Goal: Information Seeking & Learning: Learn about a topic

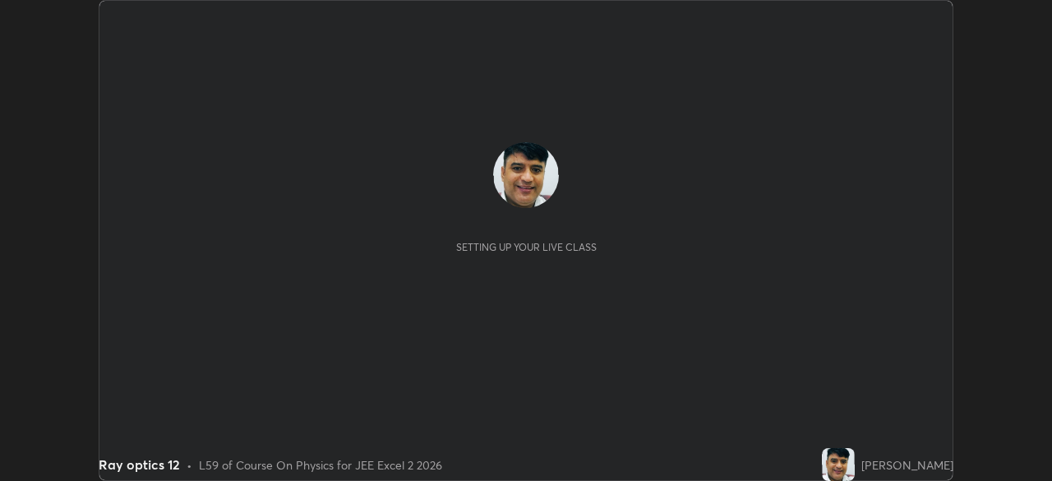
scroll to position [481, 1051]
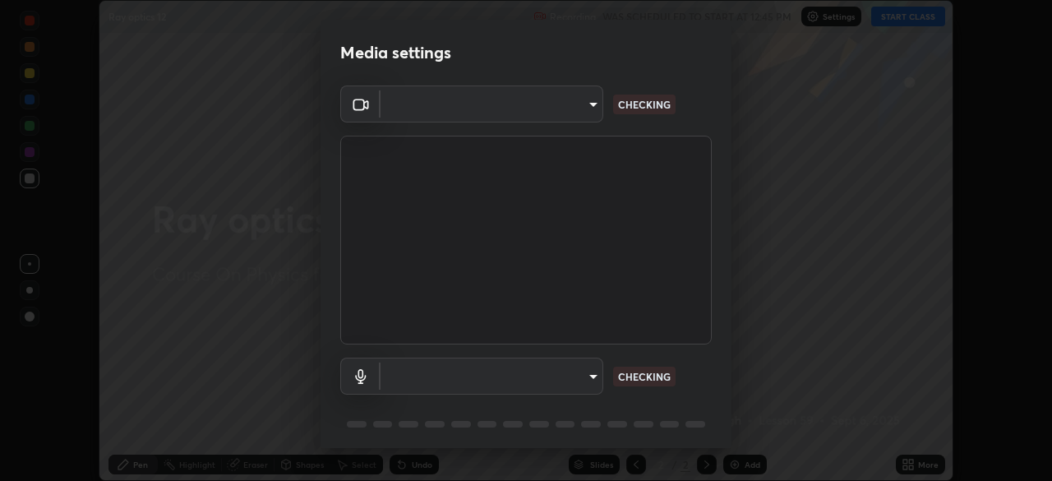
type input "03c1d9060f172c5261930868a8885b82ba90ed4bb89c7d2d1ebbbfabb6a16c2d"
type input "default"
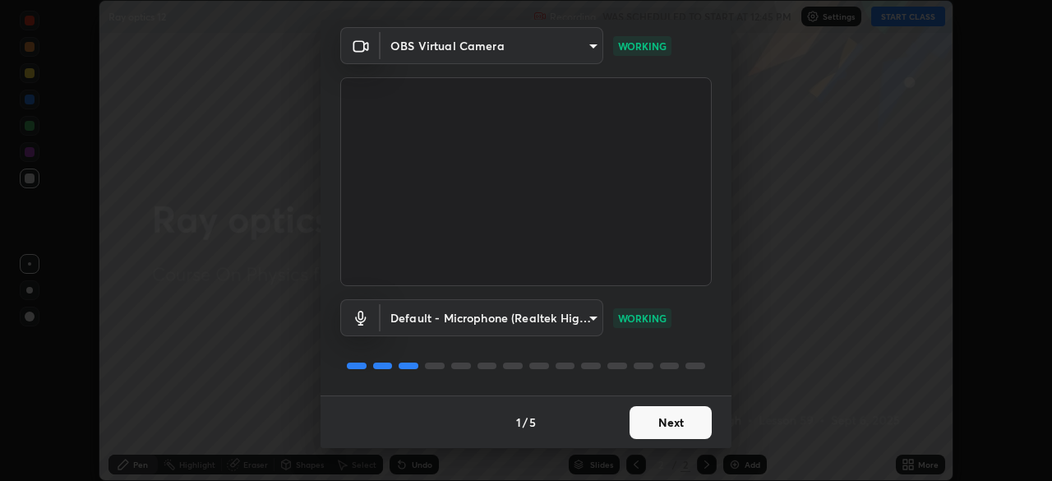
click at [664, 416] on button "Next" at bounding box center [670, 422] width 82 height 33
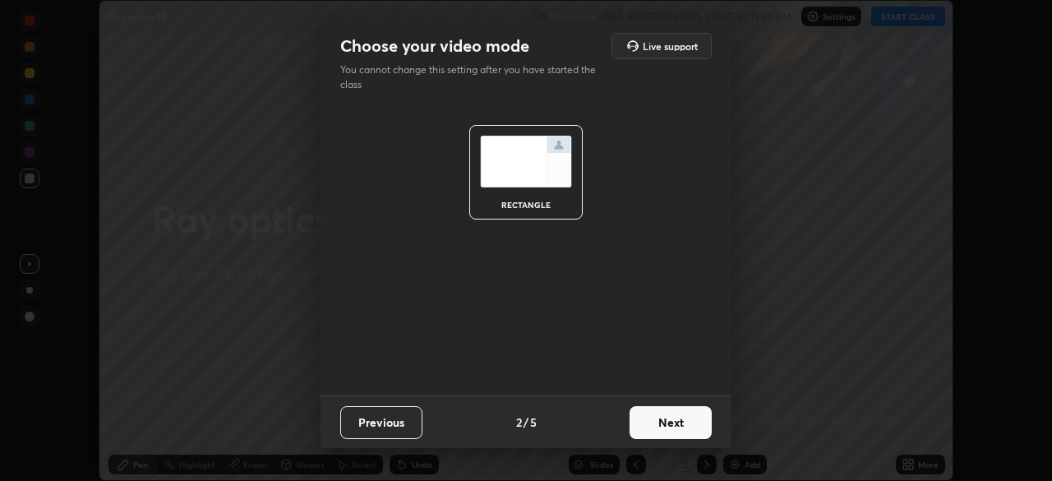
click at [666, 417] on button "Next" at bounding box center [670, 422] width 82 height 33
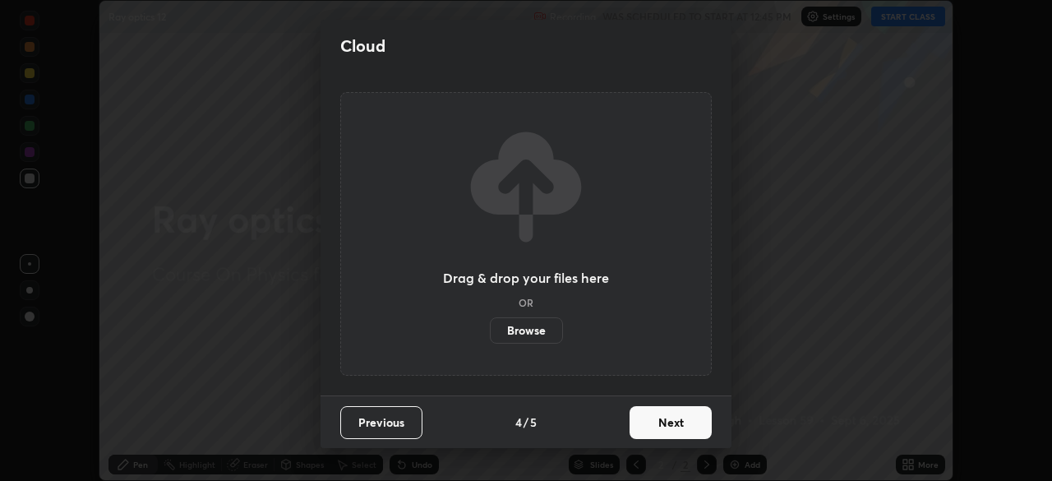
click at [667, 422] on button "Next" at bounding box center [670, 422] width 82 height 33
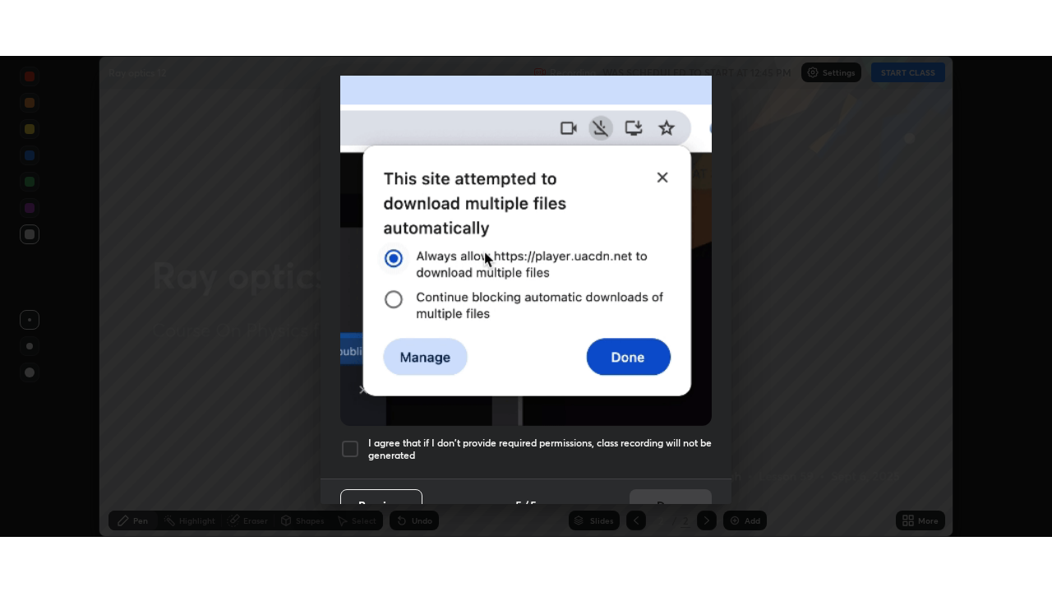
scroll to position [394, 0]
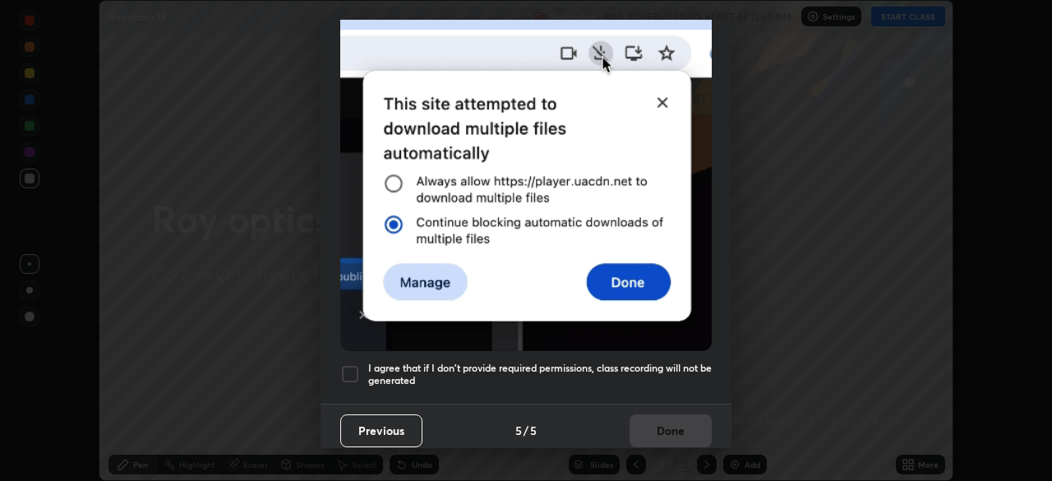
click at [347, 367] on div at bounding box center [350, 374] width 20 height 20
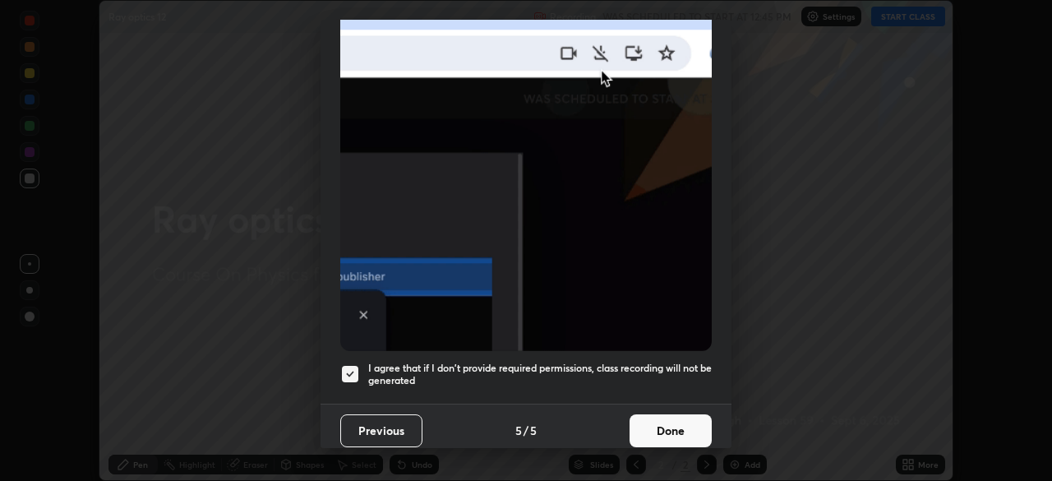
click at [680, 424] on button "Done" at bounding box center [670, 430] width 82 height 33
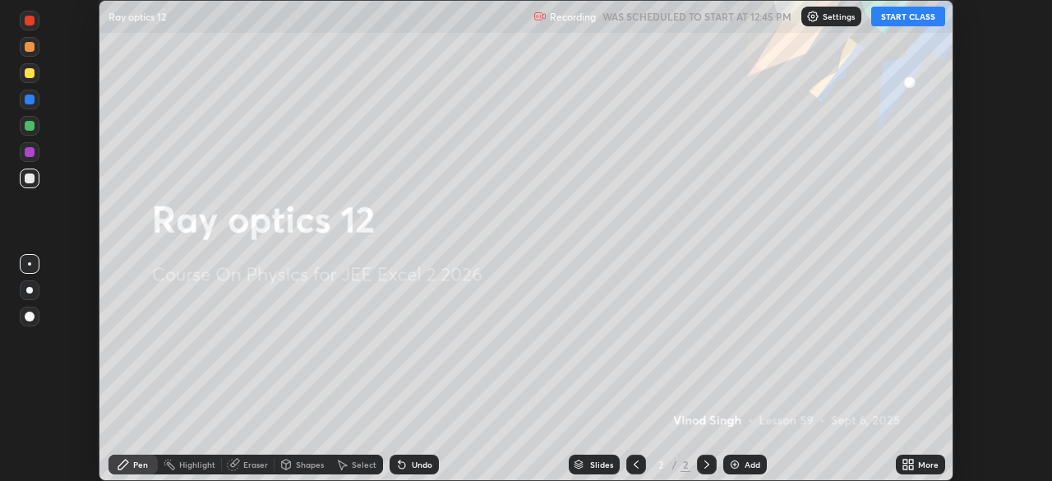
click at [907, 16] on button "START CLASS" at bounding box center [908, 17] width 74 height 20
click at [905, 465] on icon at bounding box center [905, 467] width 4 height 4
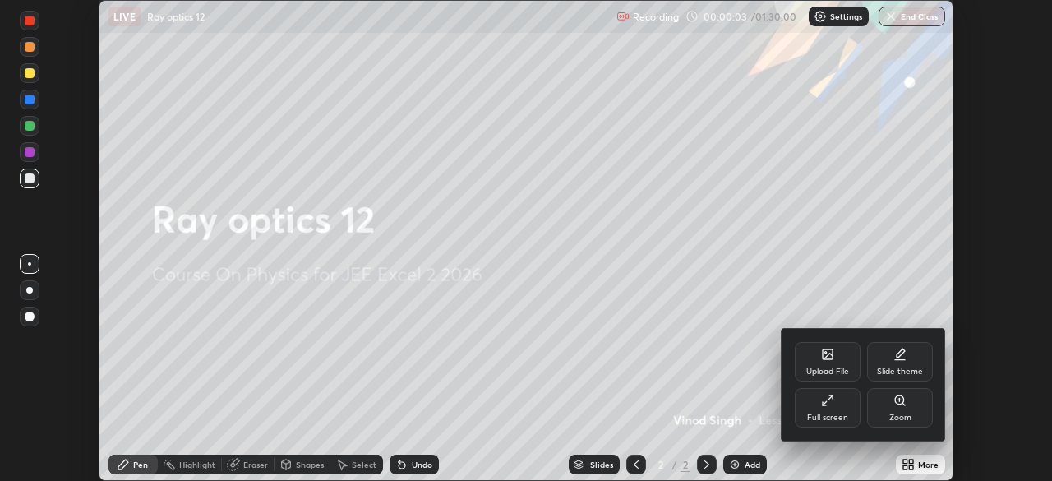
click at [832, 408] on div "Full screen" at bounding box center [828, 407] width 66 height 39
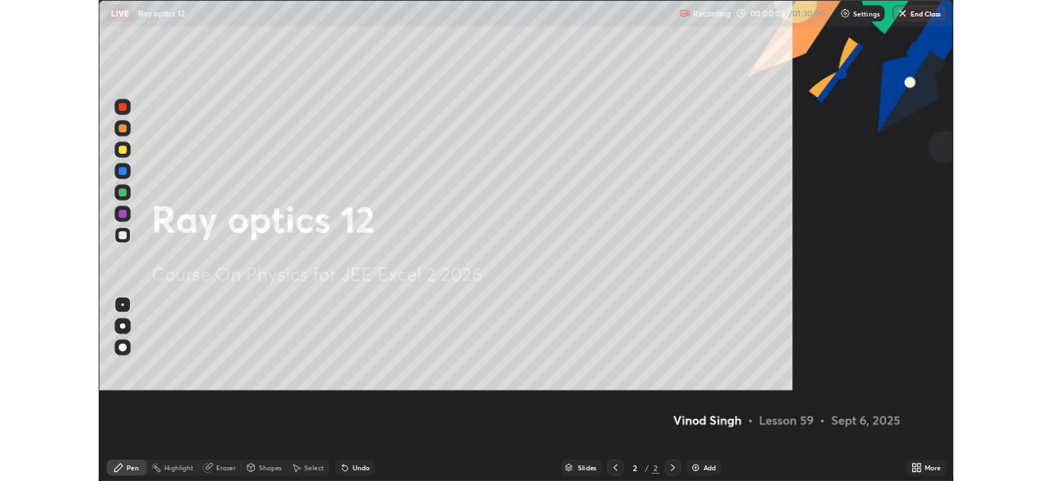
scroll to position [592, 1052]
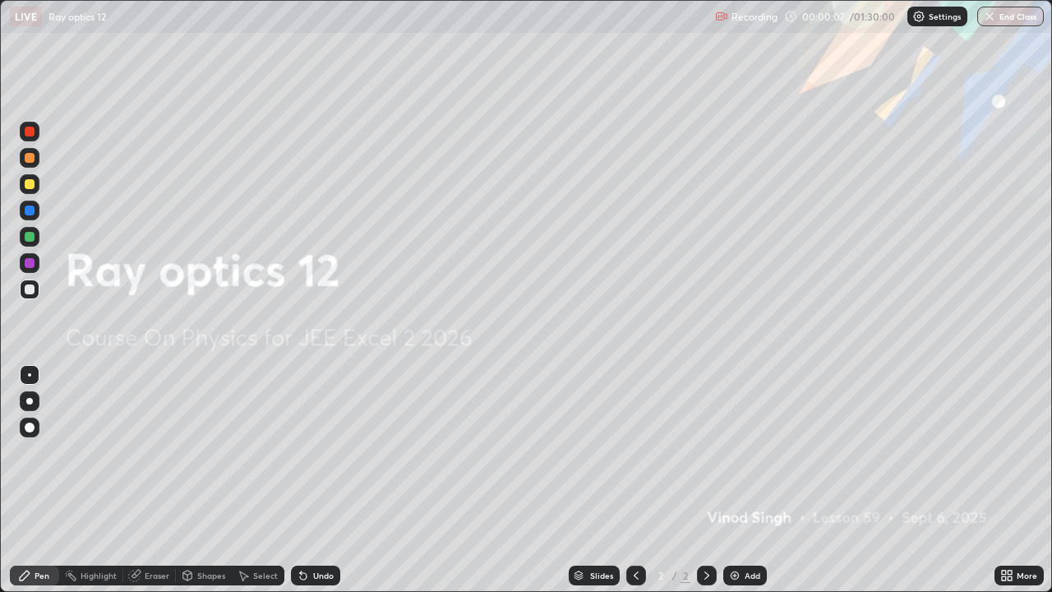
click at [733, 480] on img at bounding box center [734, 575] width 13 height 13
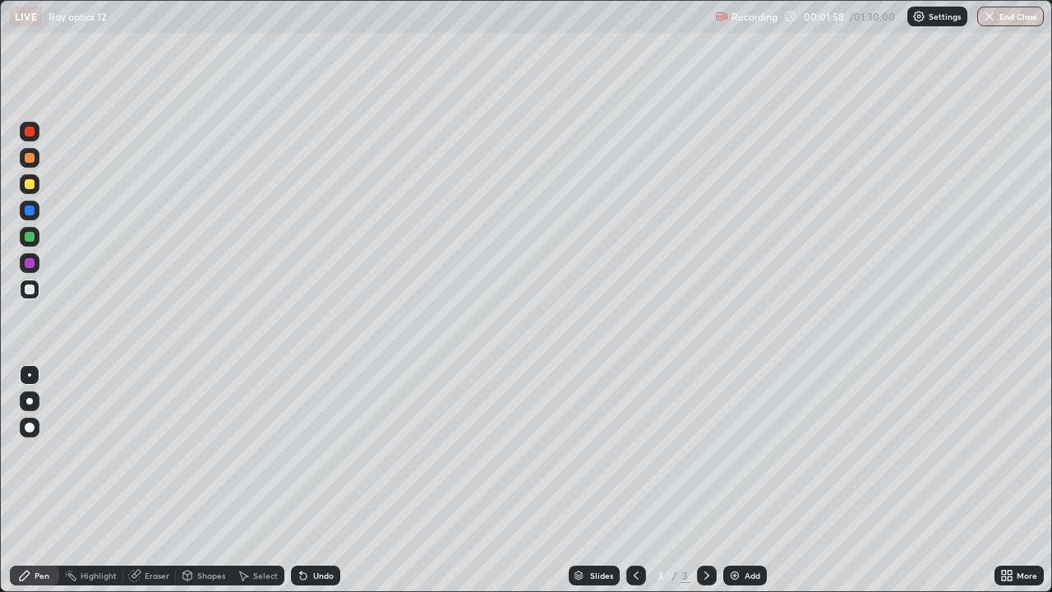
click at [30, 233] on div at bounding box center [30, 237] width 10 height 10
click at [30, 186] on div at bounding box center [30, 184] width 10 height 10
click at [30, 290] on div at bounding box center [30, 289] width 10 height 10
click at [208, 480] on div "Shapes" at bounding box center [204, 575] width 56 height 20
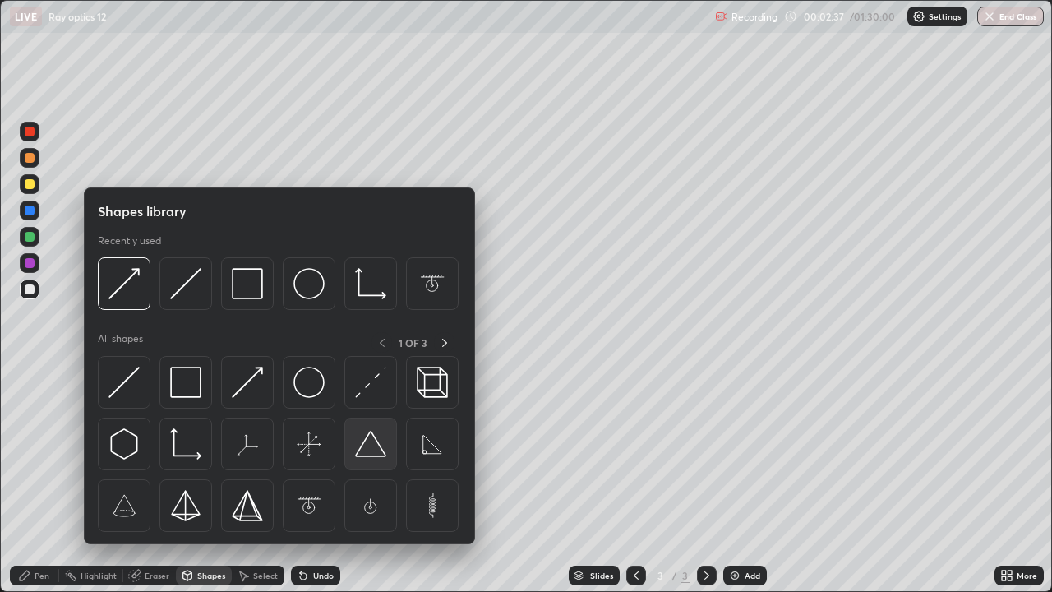
click at [364, 453] on img at bounding box center [370, 443] width 31 height 31
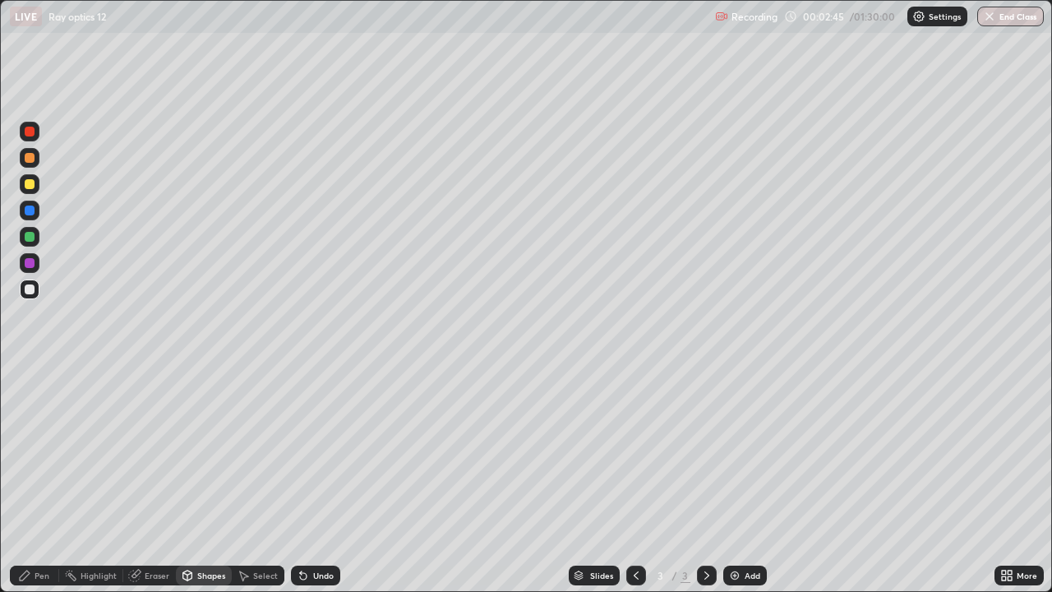
click at [46, 480] on div "Pen" at bounding box center [42, 575] width 15 height 8
click at [28, 236] on div at bounding box center [30, 237] width 10 height 10
click at [30, 158] on div at bounding box center [30, 158] width 10 height 10
click at [46, 480] on div "Pen" at bounding box center [42, 575] width 15 height 8
click at [208, 480] on div "Shapes" at bounding box center [211, 575] width 28 height 8
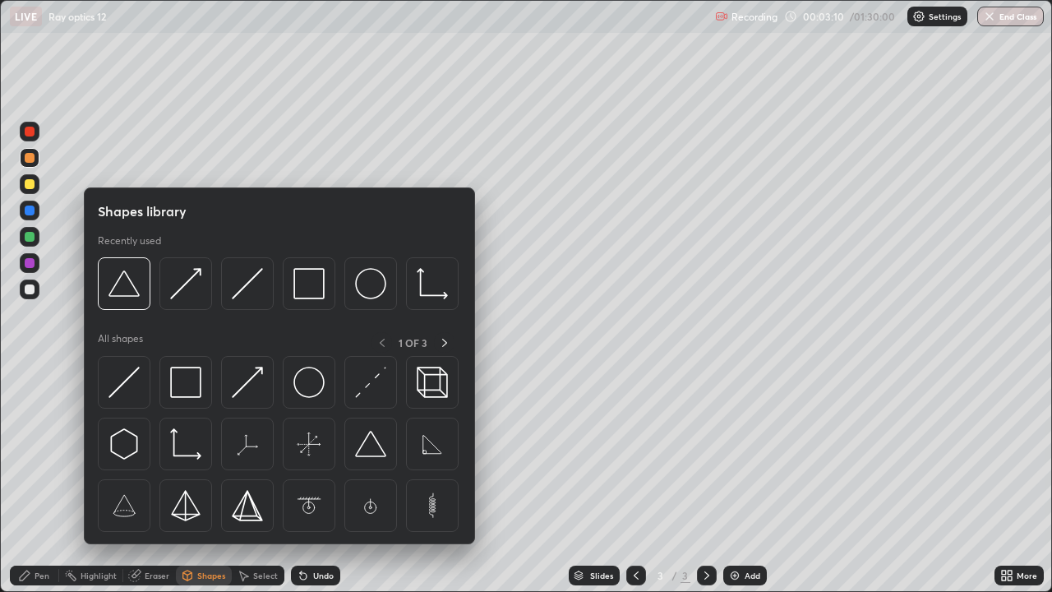
click at [117, 385] on img at bounding box center [123, 381] width 31 height 31
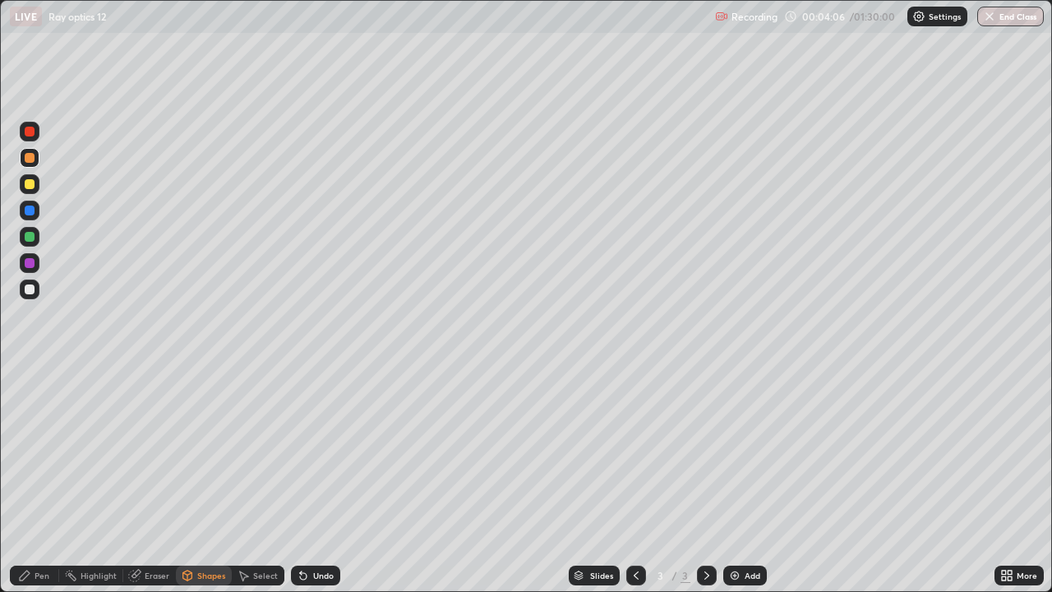
click at [48, 480] on div "Pen" at bounding box center [42, 575] width 15 height 8
click at [26, 287] on div at bounding box center [30, 289] width 10 height 10
click at [154, 480] on div "Eraser" at bounding box center [157, 575] width 25 height 8
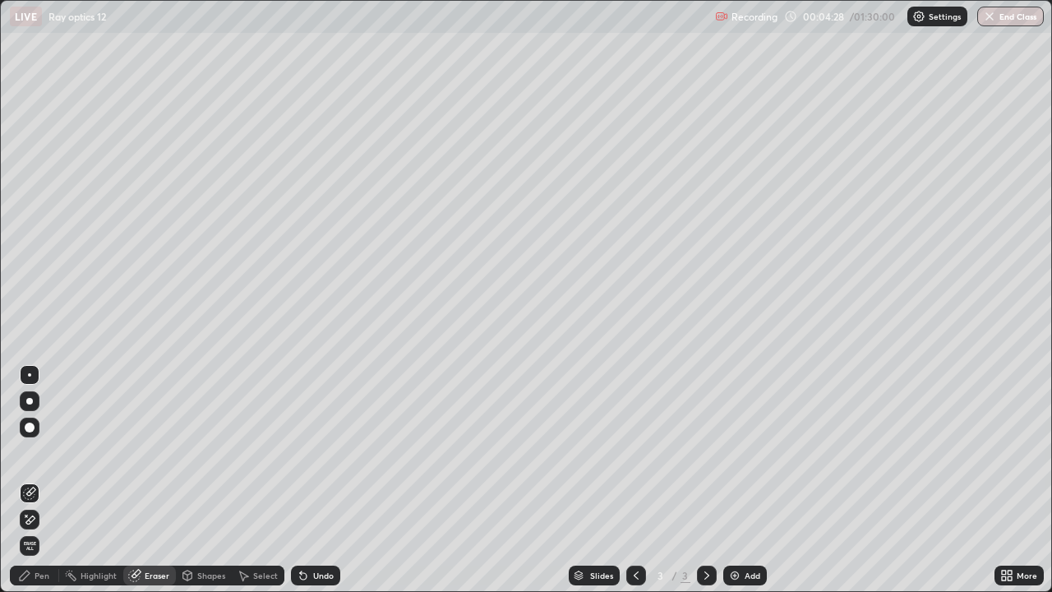
click at [210, 480] on div "Shapes" at bounding box center [211, 575] width 28 height 8
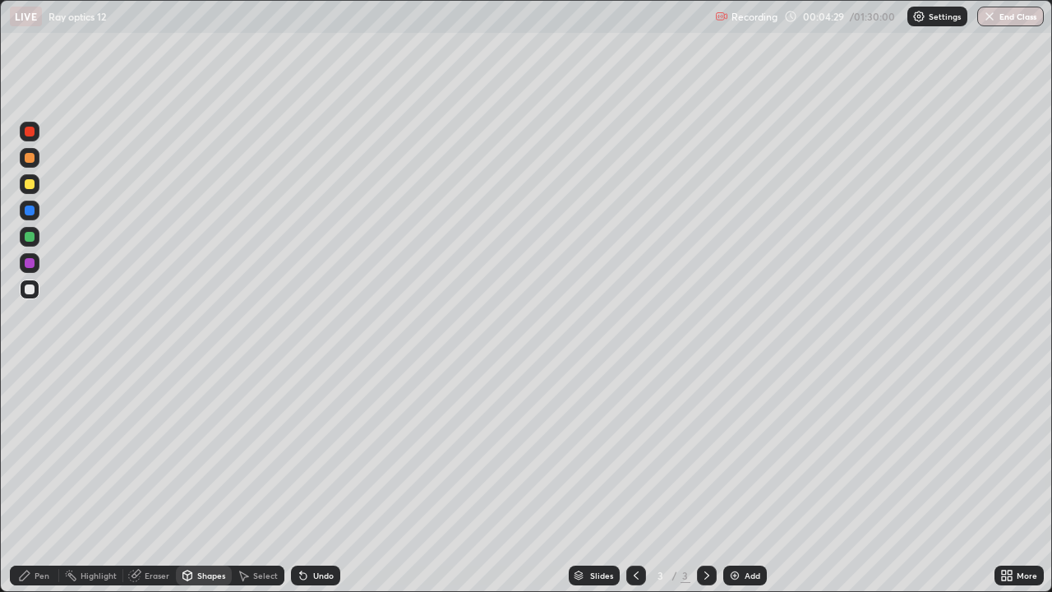
click at [96, 480] on div "Highlight" at bounding box center [99, 575] width 36 height 8
click at [44, 480] on div "Pen" at bounding box center [42, 575] width 15 height 8
click at [28, 262] on div at bounding box center [30, 263] width 10 height 10
click at [30, 186] on div at bounding box center [30, 184] width 10 height 10
click at [161, 480] on div "Eraser" at bounding box center [157, 575] width 25 height 8
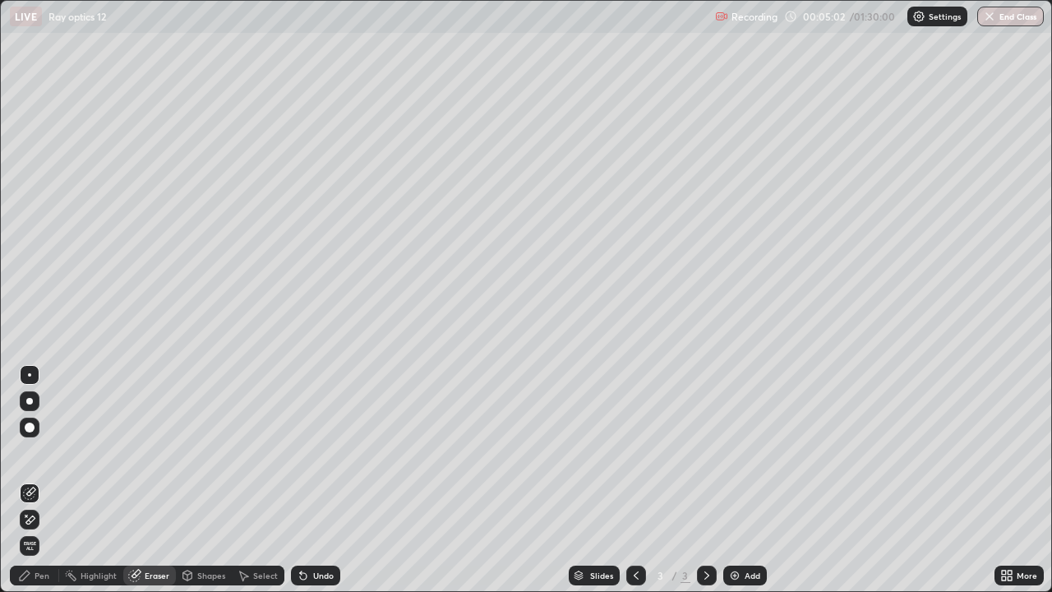
click at [47, 480] on div "Pen" at bounding box center [42, 575] width 15 height 8
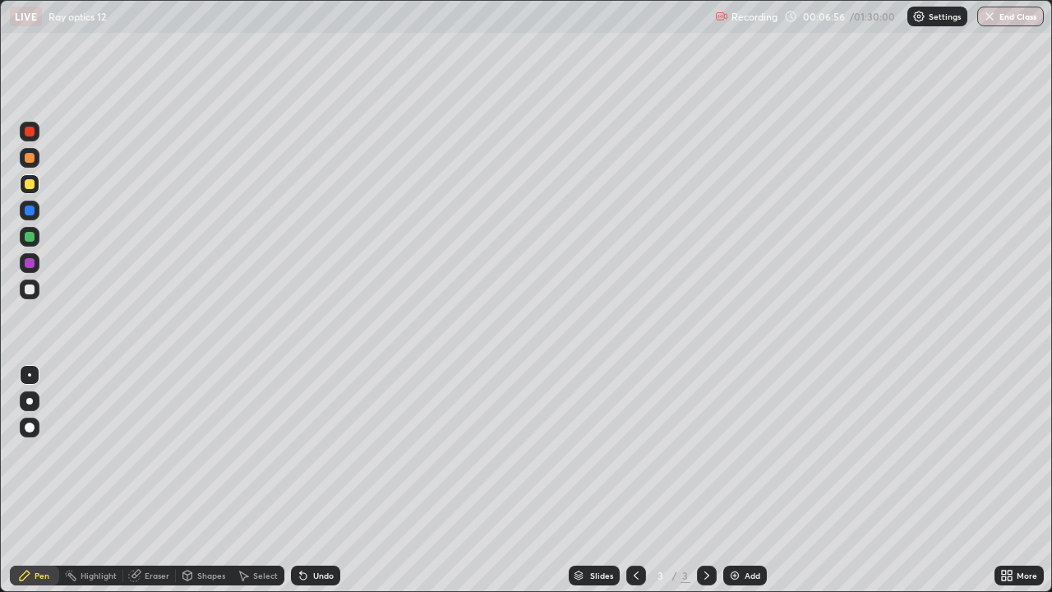
click at [31, 128] on div at bounding box center [30, 132] width 10 height 10
click at [704, 480] on icon at bounding box center [706, 575] width 13 height 13
click at [706, 480] on icon at bounding box center [706, 575] width 5 height 8
click at [732, 480] on img at bounding box center [734, 575] width 13 height 13
click at [30, 237] on div at bounding box center [30, 237] width 10 height 10
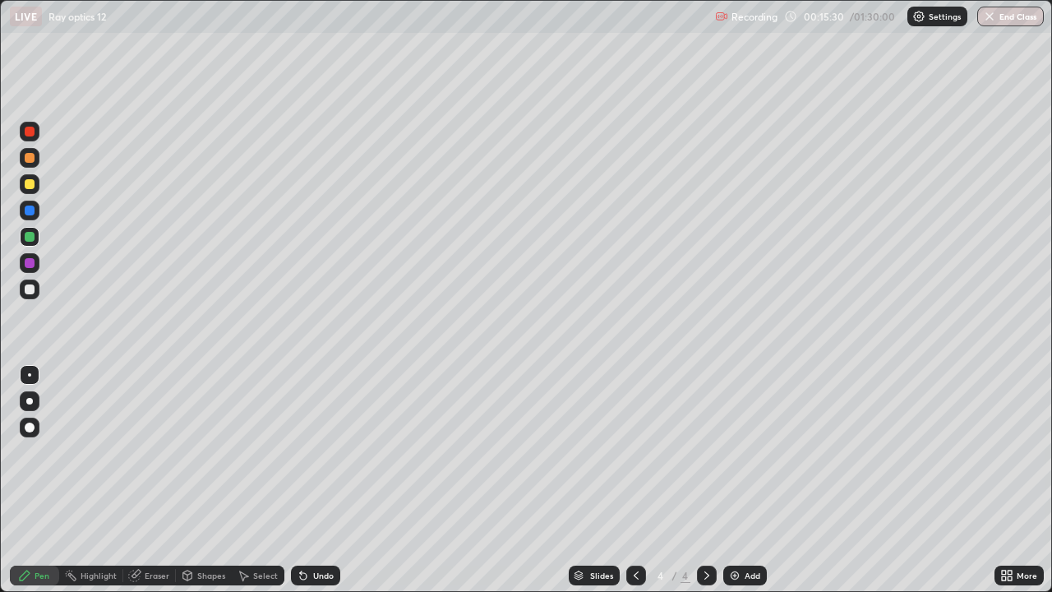
click at [635, 480] on icon at bounding box center [635, 575] width 13 height 13
click at [53, 480] on div "Pen" at bounding box center [34, 575] width 49 height 20
click at [99, 480] on div "Highlight" at bounding box center [99, 575] width 36 height 8
click at [35, 480] on div "Pen" at bounding box center [34, 575] width 49 height 20
click at [705, 480] on icon at bounding box center [706, 575] width 13 height 13
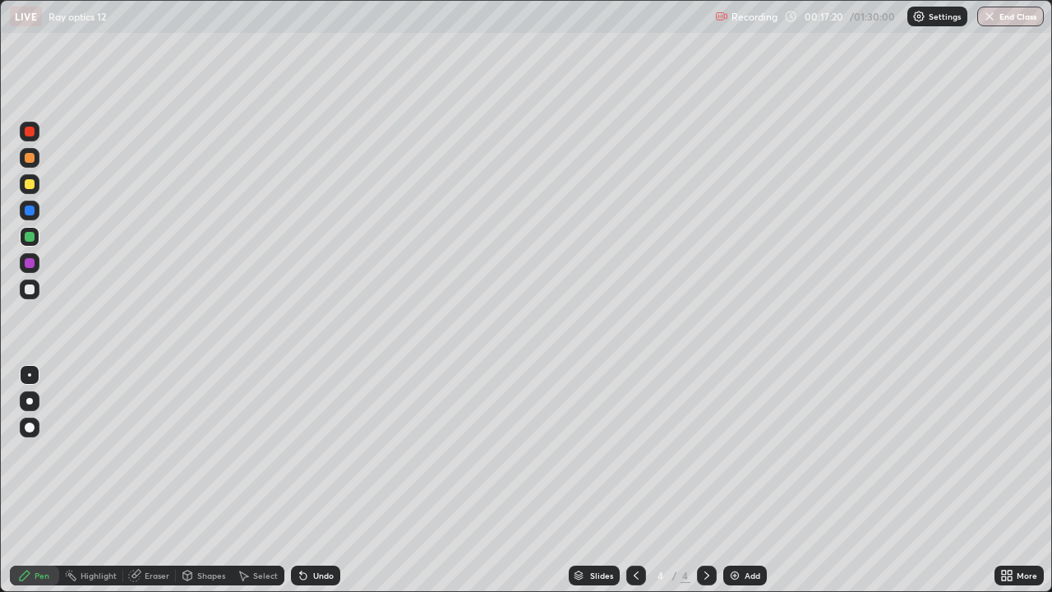
click at [30, 288] on div at bounding box center [30, 289] width 10 height 10
click at [734, 480] on img at bounding box center [734, 575] width 13 height 13
click at [207, 480] on div "Shapes" at bounding box center [211, 575] width 28 height 8
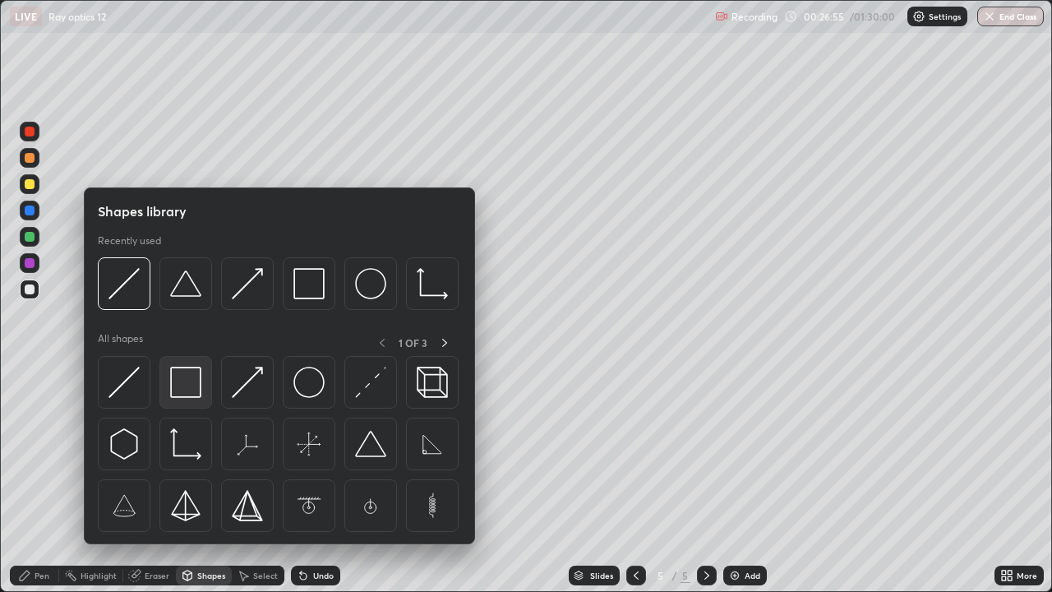
click at [191, 380] on img at bounding box center [185, 381] width 31 height 31
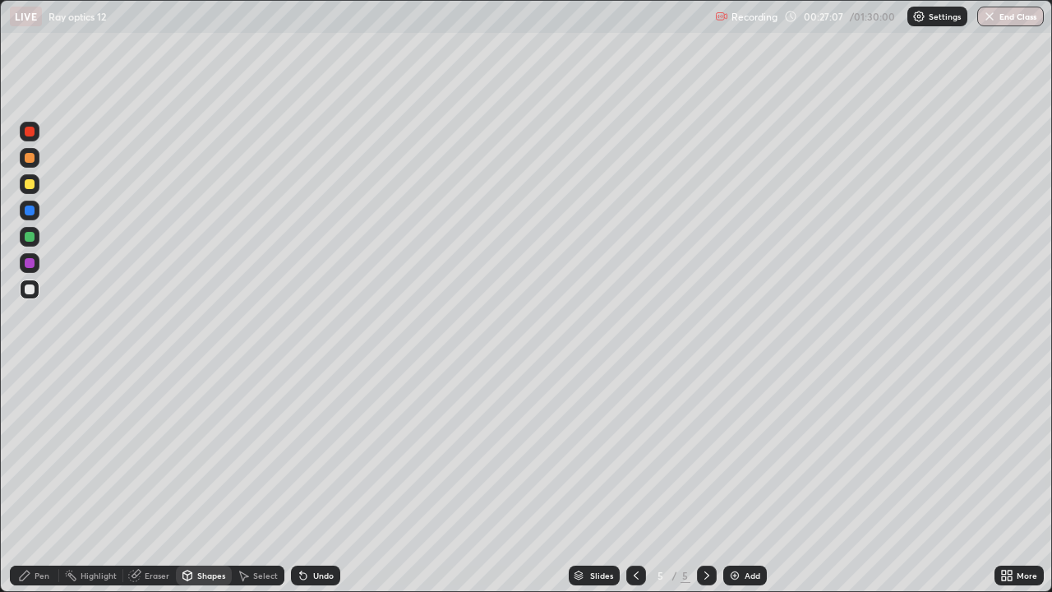
click at [160, 480] on div "Eraser" at bounding box center [157, 575] width 25 height 8
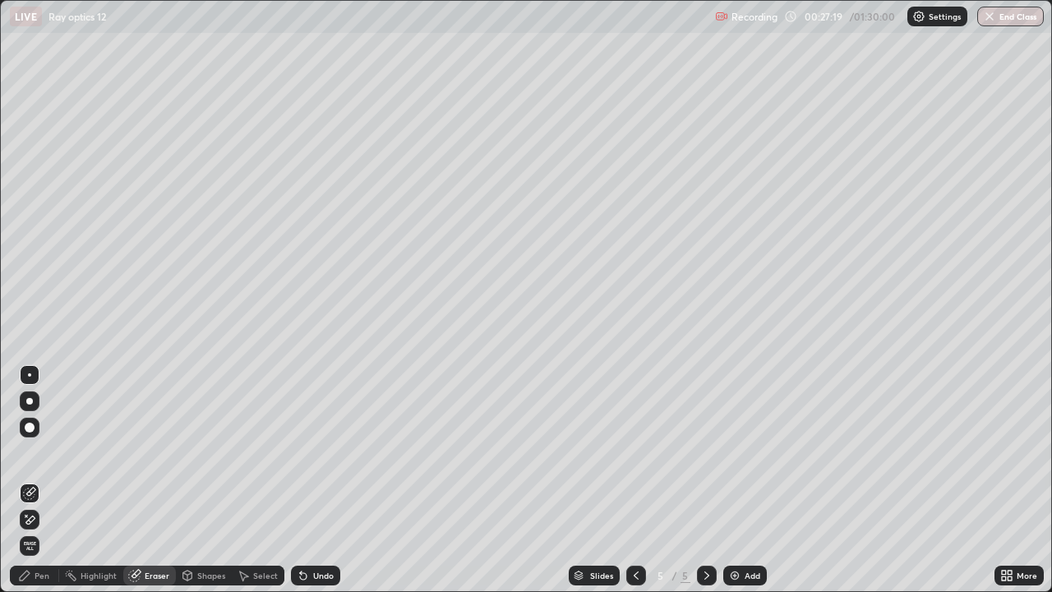
click at [215, 480] on div "Shapes" at bounding box center [211, 575] width 28 height 8
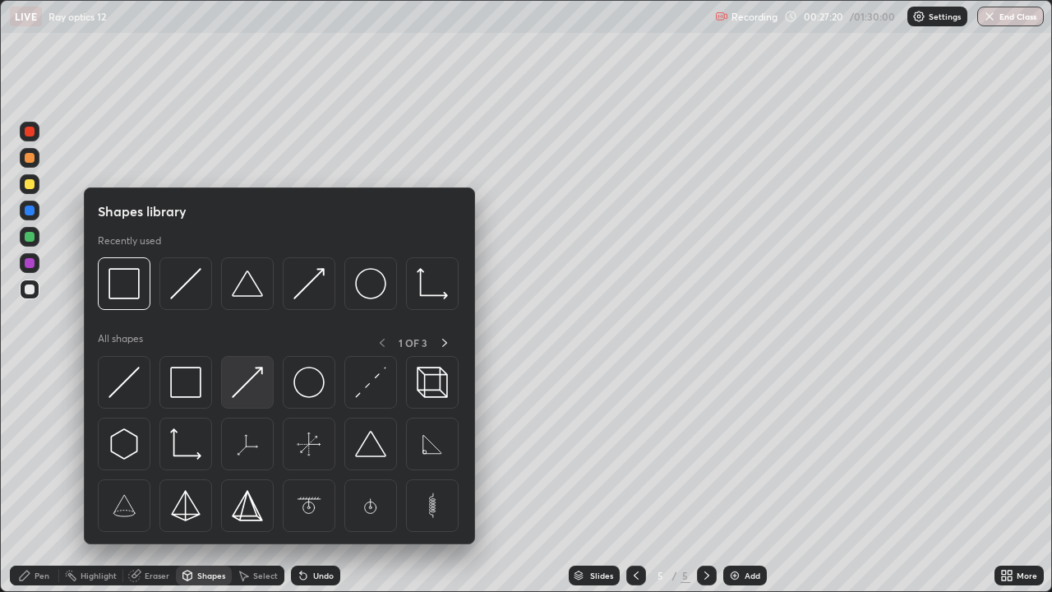
click at [237, 390] on img at bounding box center [247, 381] width 31 height 31
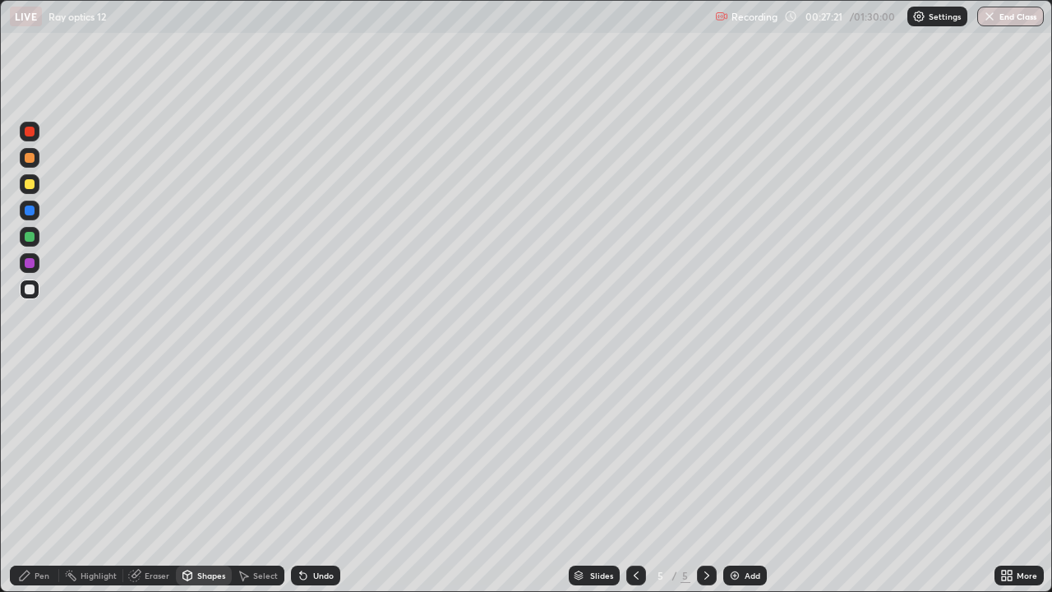
click at [28, 237] on div at bounding box center [30, 237] width 10 height 10
click at [51, 480] on div "Pen" at bounding box center [34, 575] width 49 height 20
click at [30, 184] on div at bounding box center [30, 184] width 10 height 10
click at [28, 213] on div at bounding box center [30, 210] width 10 height 10
click at [216, 480] on div "Shapes" at bounding box center [211, 575] width 28 height 8
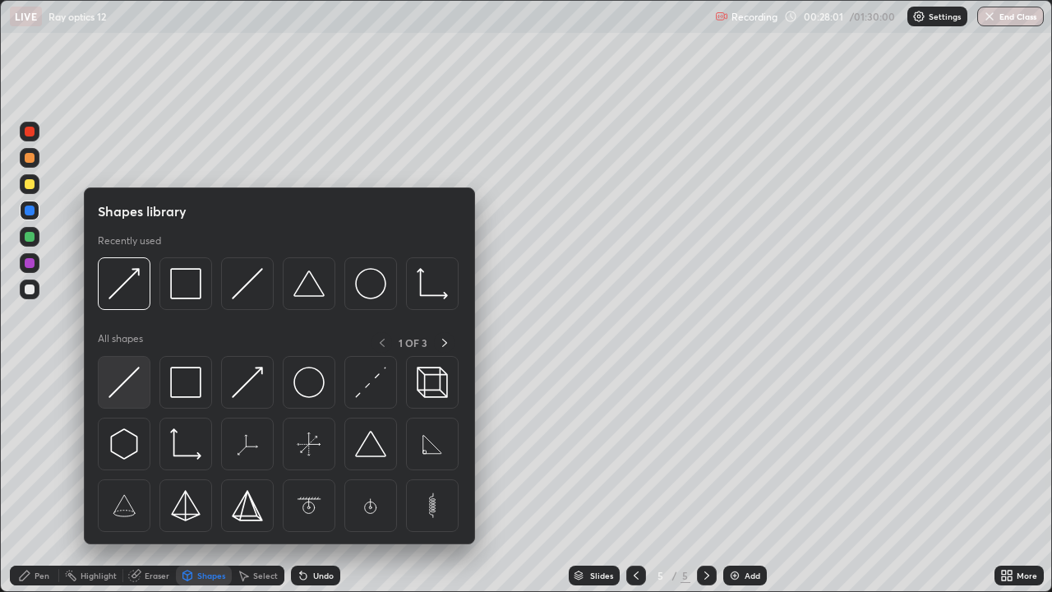
click at [125, 378] on img at bounding box center [123, 381] width 31 height 31
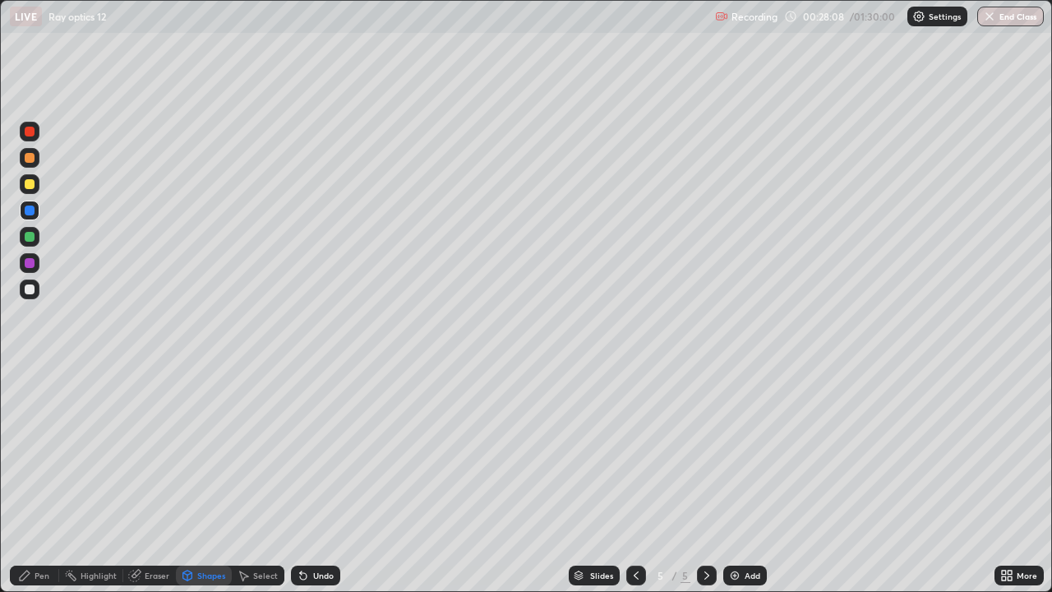
click at [55, 480] on div "Pen" at bounding box center [34, 575] width 49 height 20
click at [34, 157] on div at bounding box center [30, 158] width 10 height 10
click at [210, 480] on div "Shapes" at bounding box center [204, 575] width 56 height 20
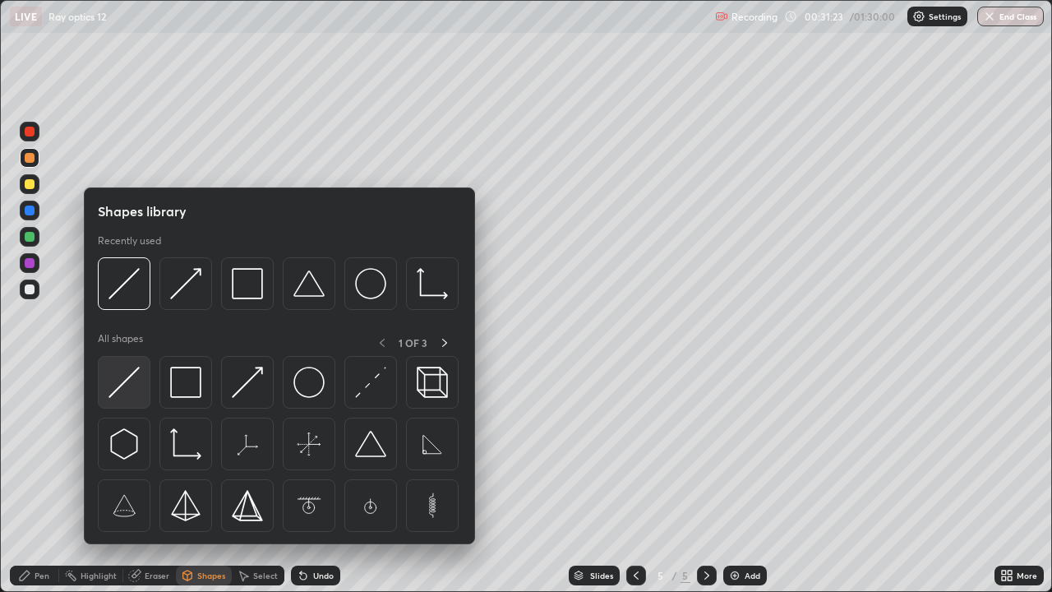
click at [127, 374] on img at bounding box center [123, 381] width 31 height 31
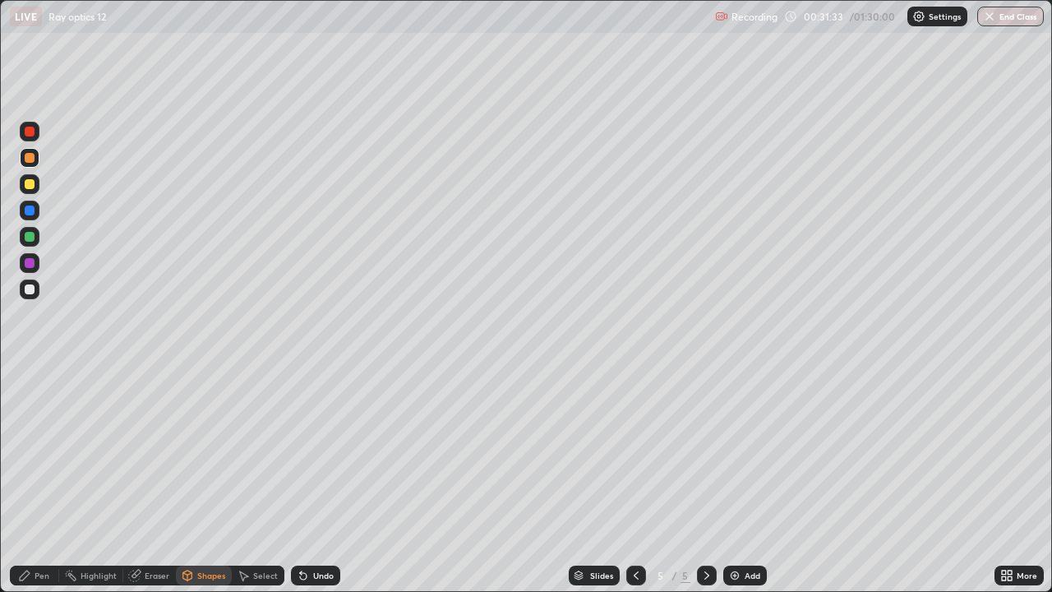
click at [48, 480] on div "Pen" at bounding box center [42, 575] width 15 height 8
click at [29, 210] on div at bounding box center [30, 210] width 10 height 10
click at [206, 480] on div "Shapes" at bounding box center [211, 575] width 28 height 8
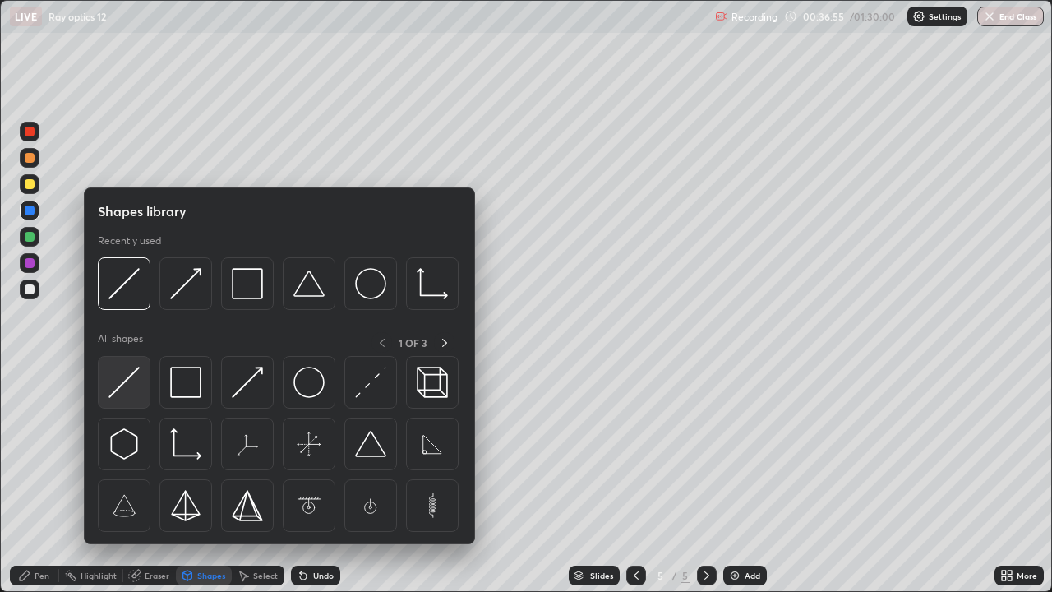
click at [129, 376] on img at bounding box center [123, 381] width 31 height 31
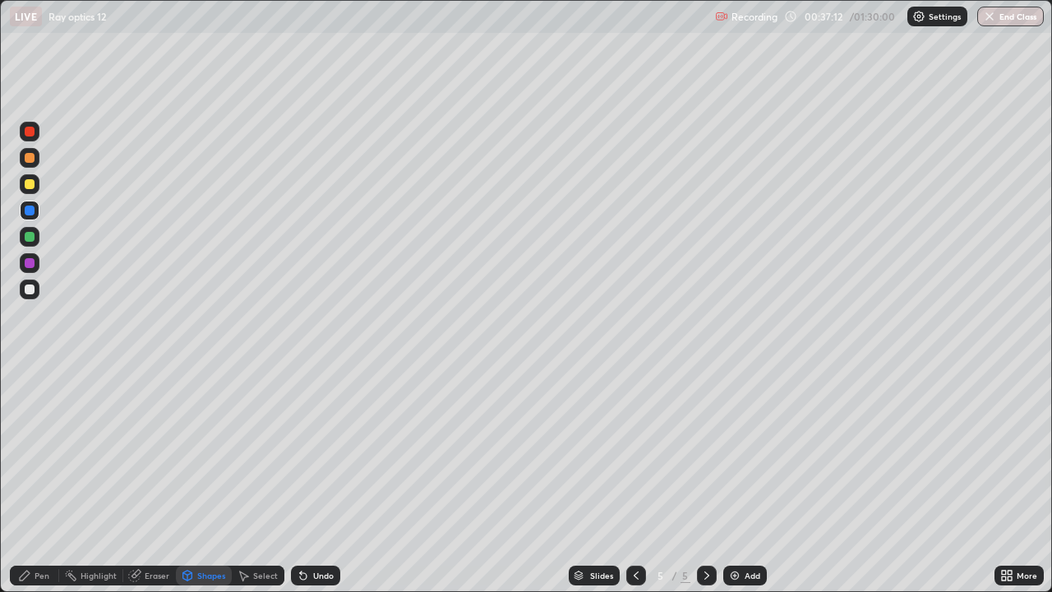
click at [30, 265] on div at bounding box center [30, 263] width 10 height 10
click at [212, 480] on div "Shapes" at bounding box center [211, 575] width 28 height 8
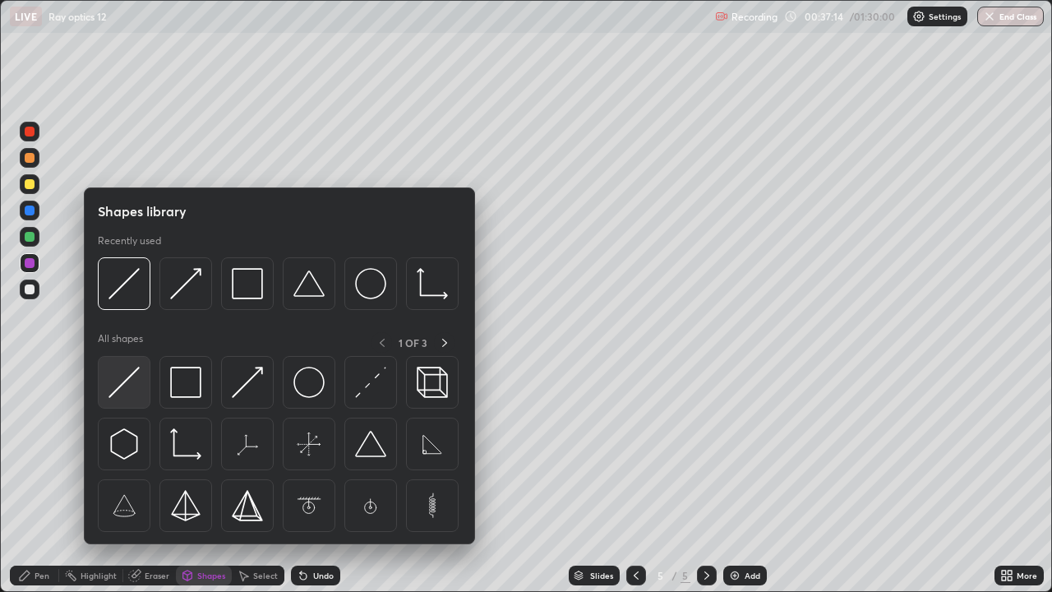
click at [127, 377] on img at bounding box center [123, 381] width 31 height 31
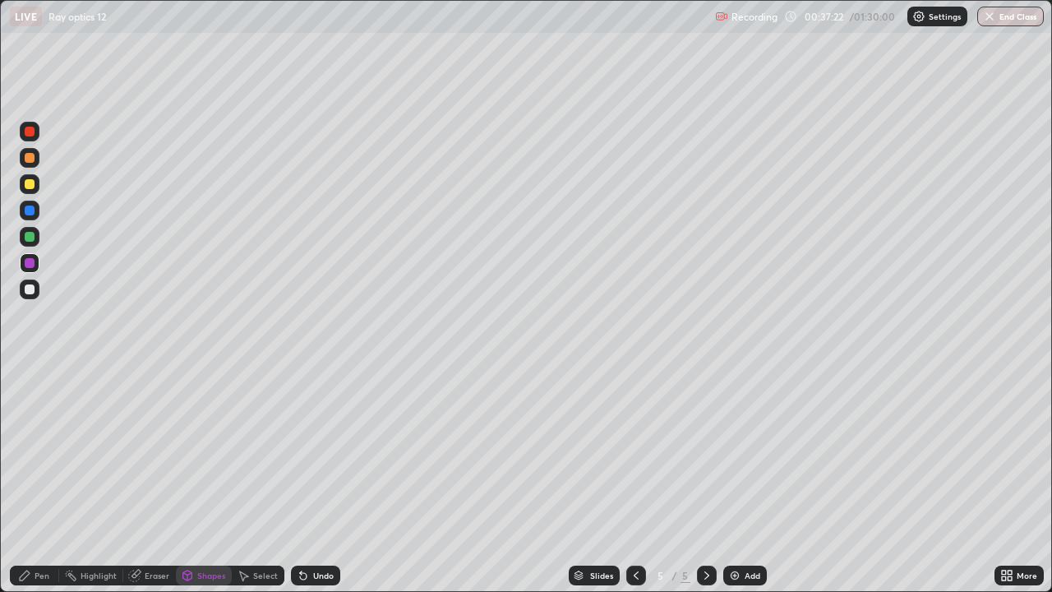
click at [47, 480] on div "Pen" at bounding box center [42, 575] width 15 height 8
click at [157, 480] on div "Eraser" at bounding box center [157, 575] width 25 height 8
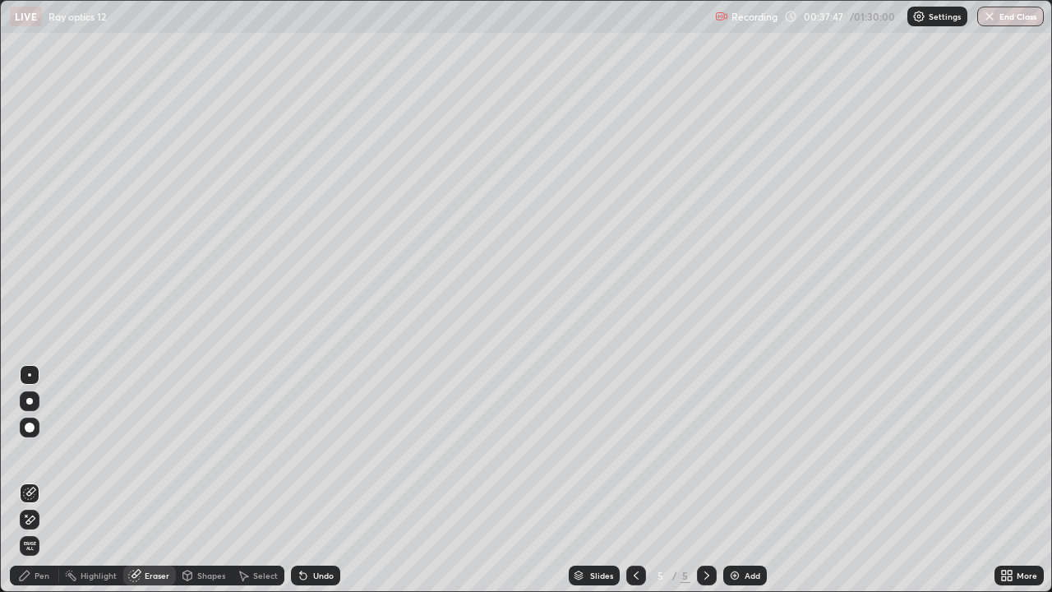
click at [154, 480] on div "Eraser" at bounding box center [157, 575] width 25 height 8
click at [47, 480] on div "Pen" at bounding box center [42, 575] width 15 height 8
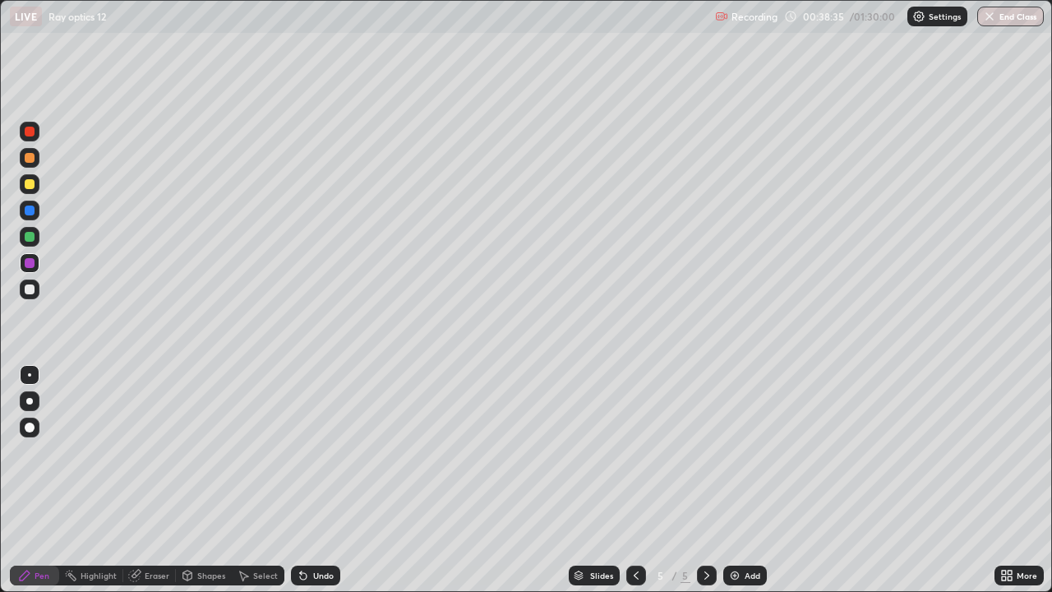
click at [316, 480] on div "Undo" at bounding box center [323, 575] width 21 height 8
click at [318, 480] on div "Undo" at bounding box center [323, 575] width 21 height 8
click at [48, 480] on div "Pen" at bounding box center [34, 575] width 49 height 20
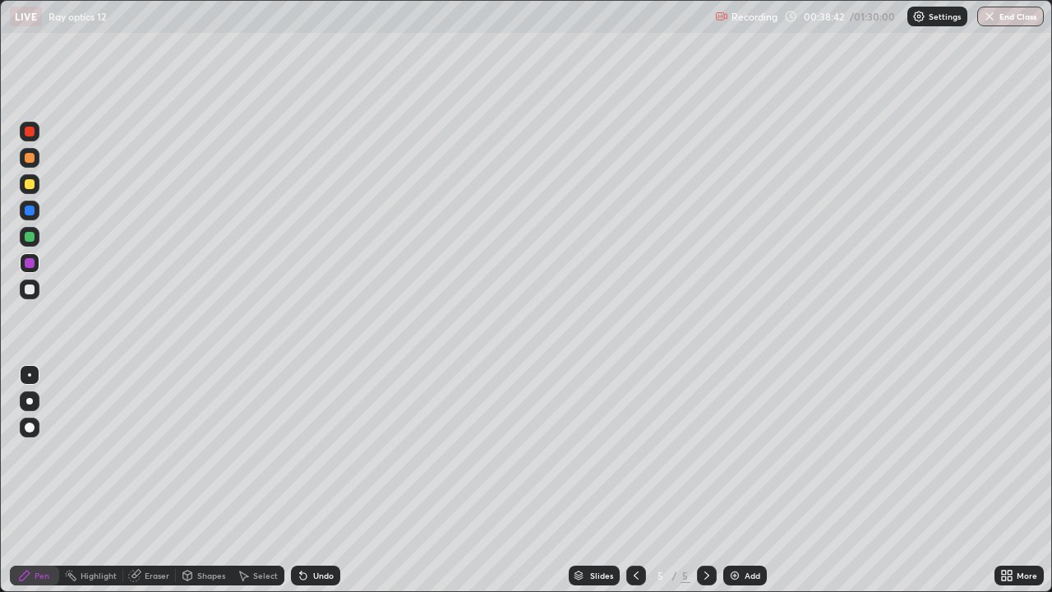
click at [30, 159] on div at bounding box center [30, 158] width 10 height 10
click at [706, 480] on icon at bounding box center [706, 575] width 13 height 13
click at [734, 480] on img at bounding box center [734, 575] width 13 height 13
click at [634, 480] on icon at bounding box center [635, 575] width 13 height 13
click at [707, 480] on icon at bounding box center [706, 575] width 13 height 13
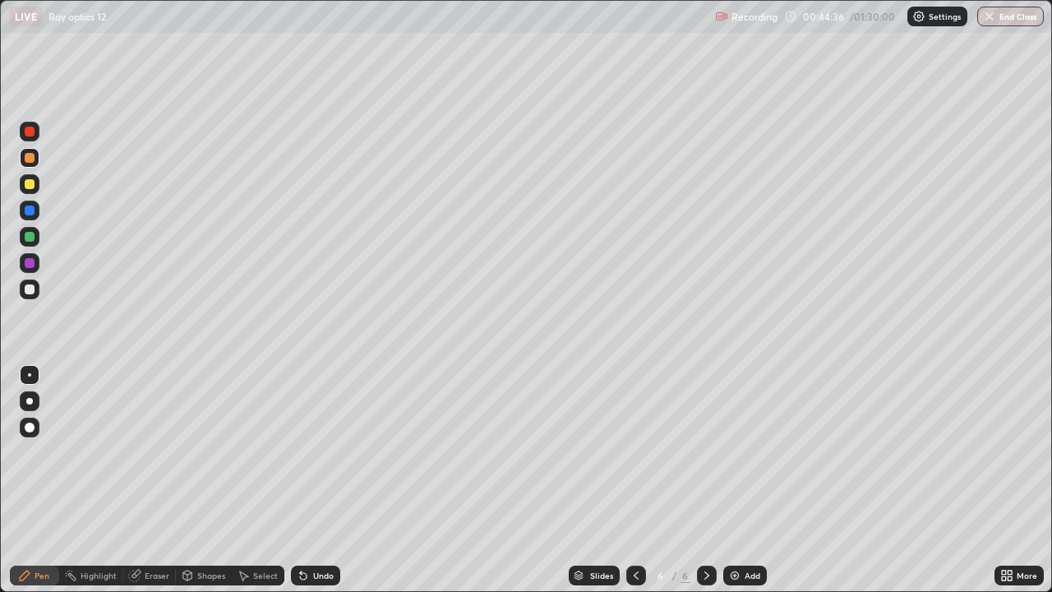
click at [162, 480] on div "Eraser" at bounding box center [157, 575] width 25 height 8
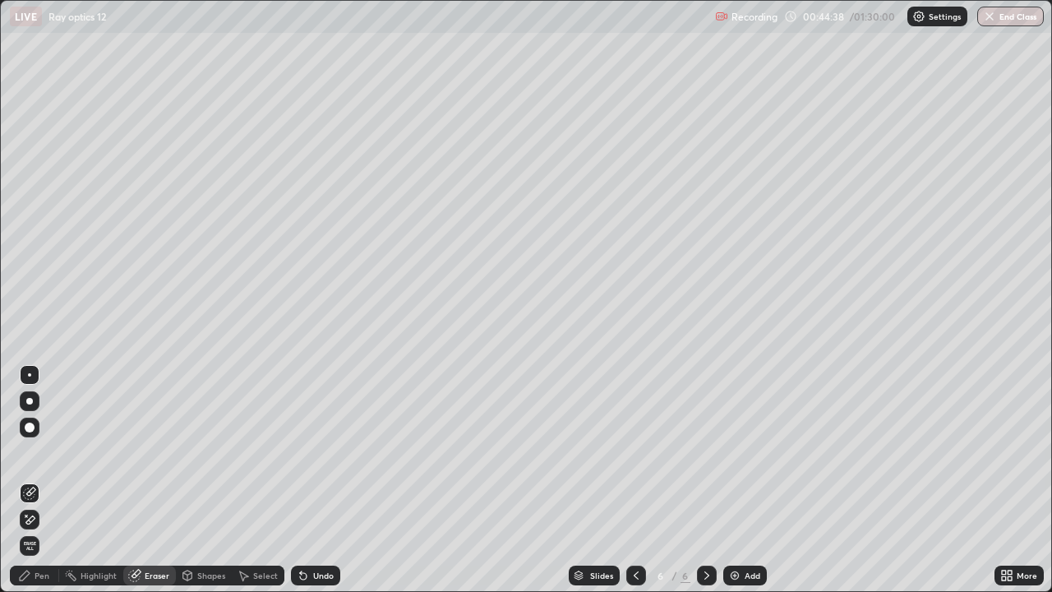
click at [53, 480] on div "Pen" at bounding box center [34, 575] width 49 height 20
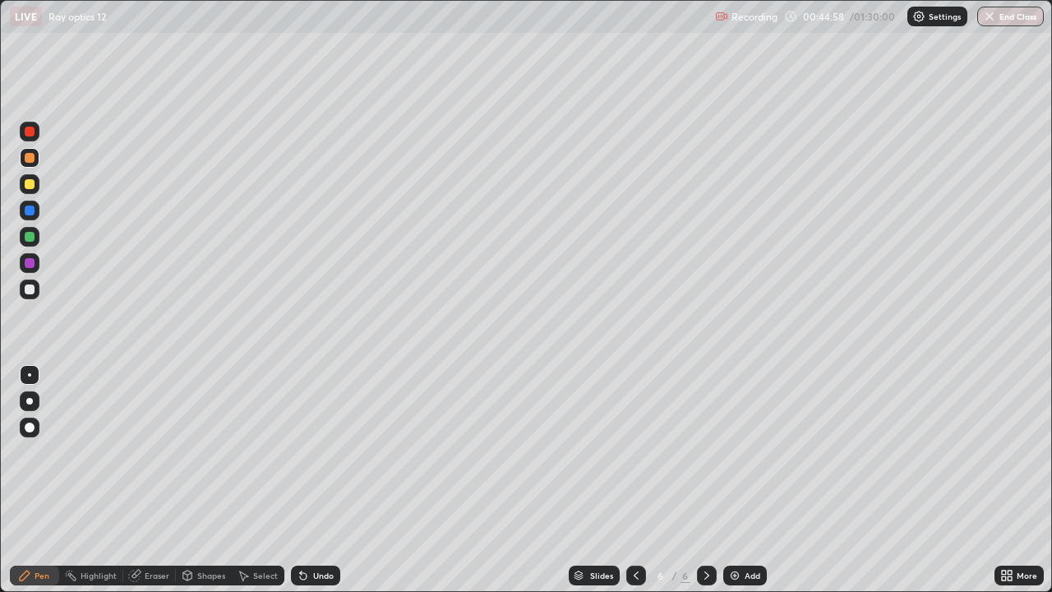
click at [635, 480] on icon at bounding box center [635, 575] width 13 height 13
click at [707, 480] on icon at bounding box center [706, 575] width 13 height 13
click at [634, 480] on icon at bounding box center [635, 575] width 13 height 13
click at [708, 480] on icon at bounding box center [706, 575] width 13 height 13
click at [164, 480] on div "Eraser" at bounding box center [149, 575] width 53 height 20
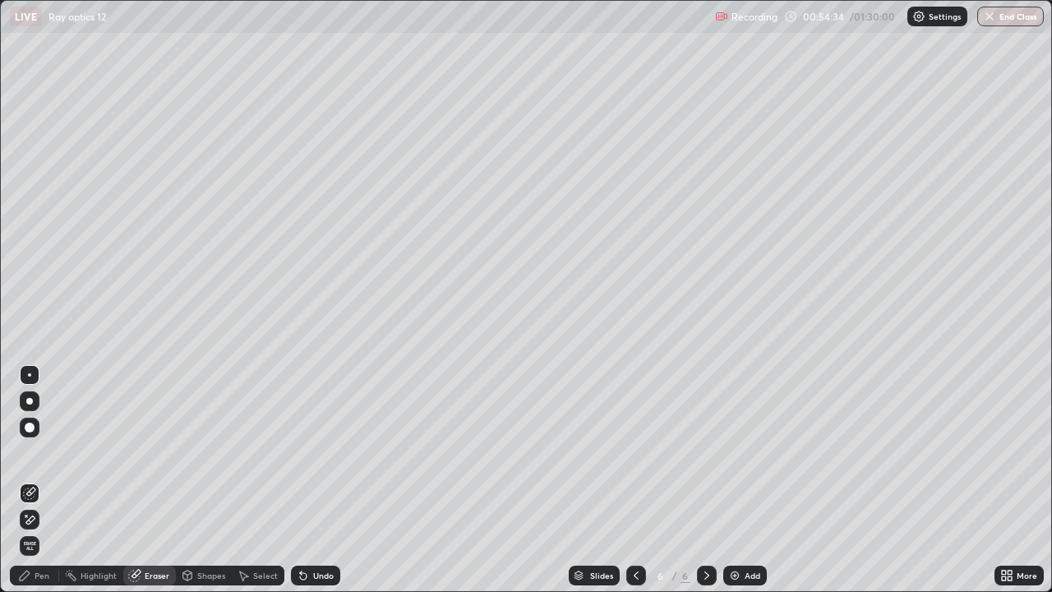
click at [48, 480] on div "Pen" at bounding box center [42, 575] width 15 height 8
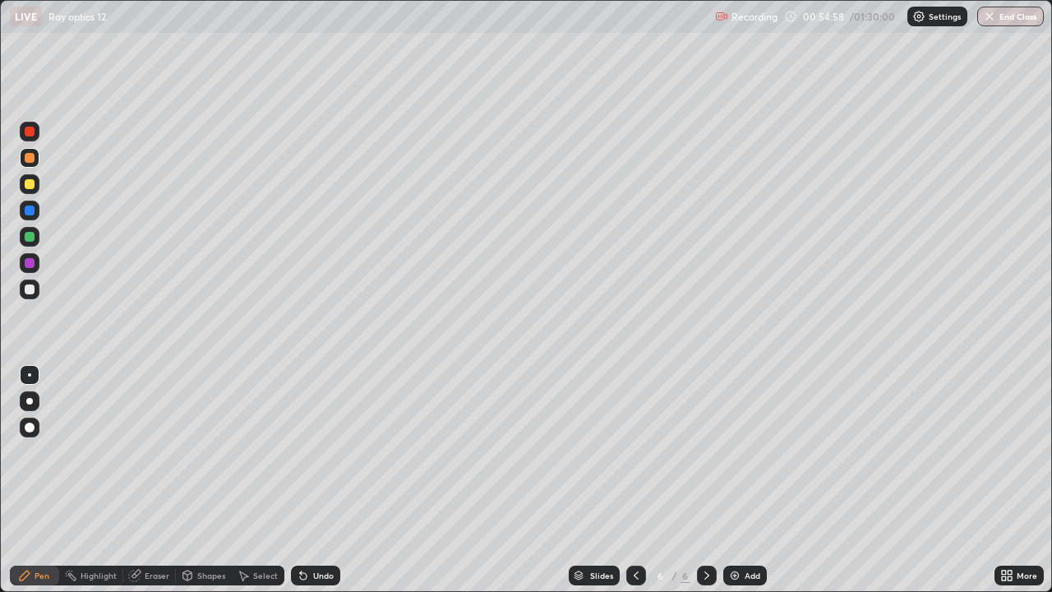
click at [161, 480] on div "Eraser" at bounding box center [157, 575] width 25 height 8
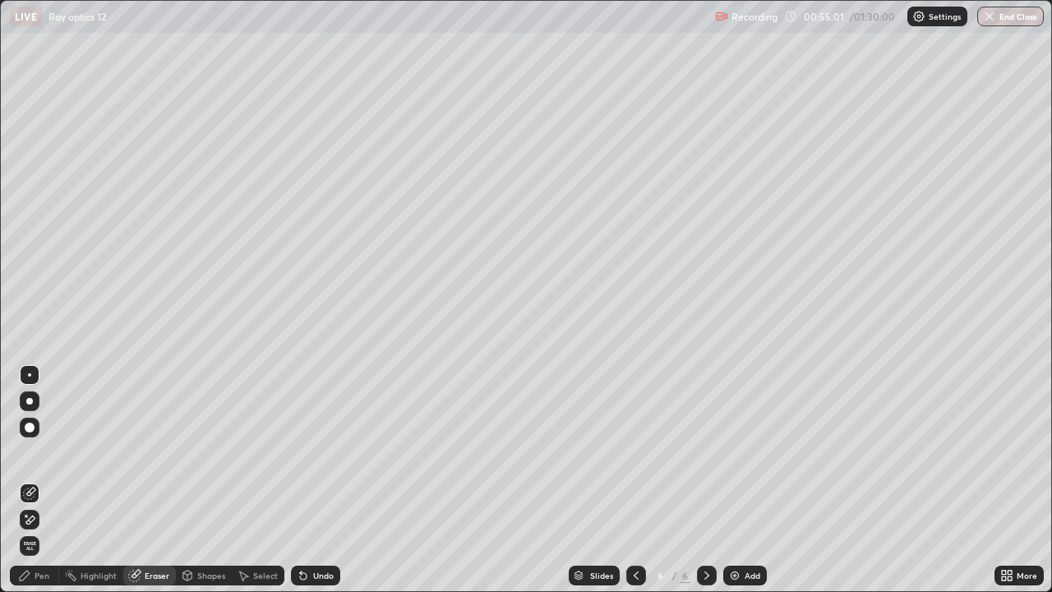
click at [44, 480] on div "Pen" at bounding box center [34, 575] width 49 height 20
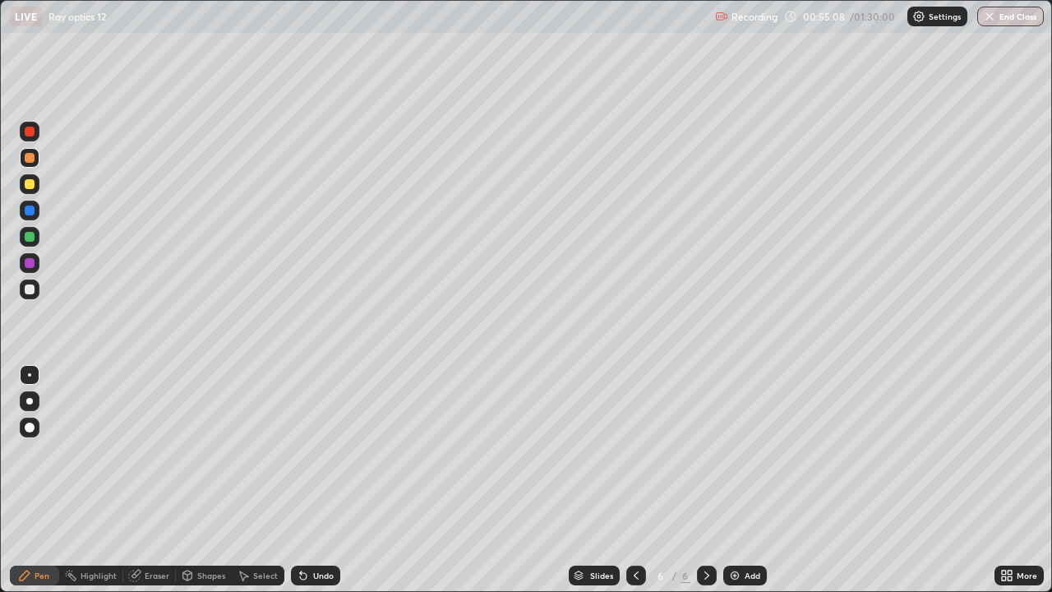
click at [634, 480] on icon at bounding box center [635, 575] width 13 height 13
click at [704, 480] on icon at bounding box center [706, 575] width 13 height 13
click at [159, 480] on div "Eraser" at bounding box center [157, 575] width 25 height 8
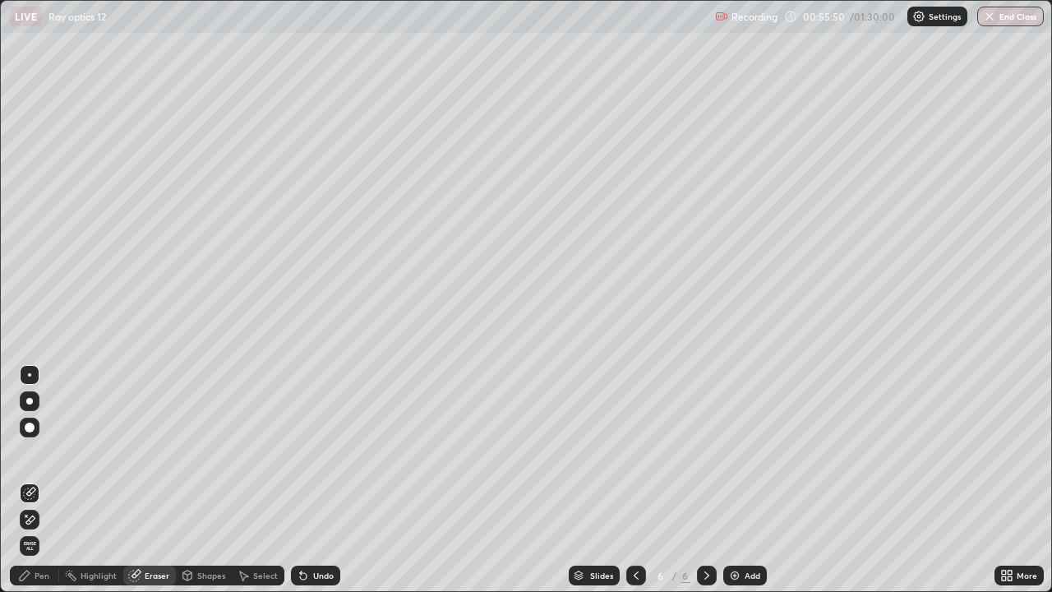
click at [48, 480] on div "Pen" at bounding box center [42, 575] width 15 height 8
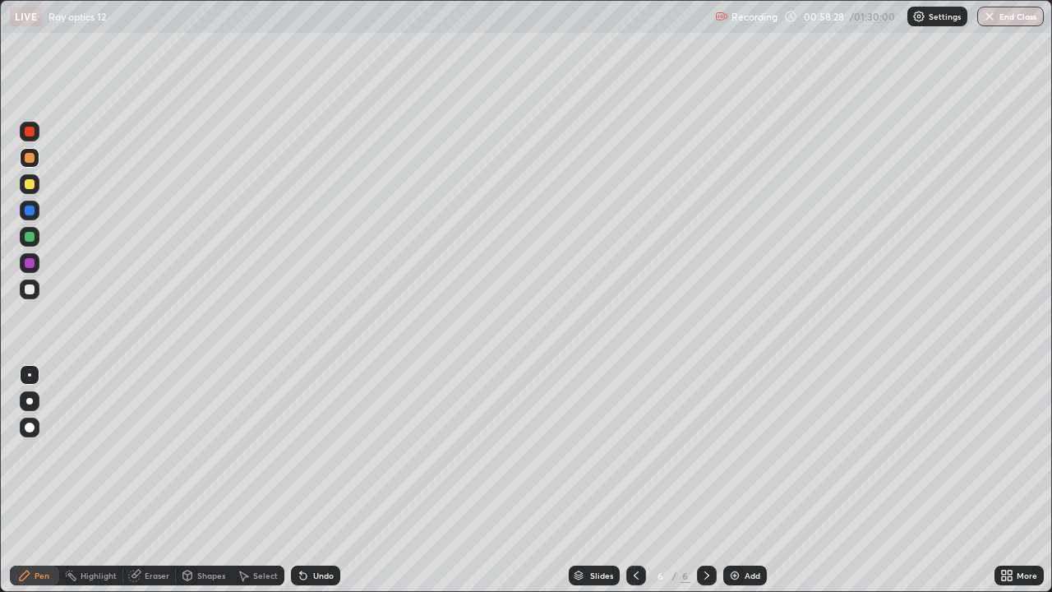
click at [634, 480] on icon at bounding box center [635, 575] width 13 height 13
click at [704, 480] on icon at bounding box center [706, 575] width 5 height 8
click at [637, 480] on icon at bounding box center [635, 575] width 13 height 13
click at [634, 480] on icon at bounding box center [635, 575] width 13 height 13
click at [707, 480] on icon at bounding box center [706, 575] width 13 height 13
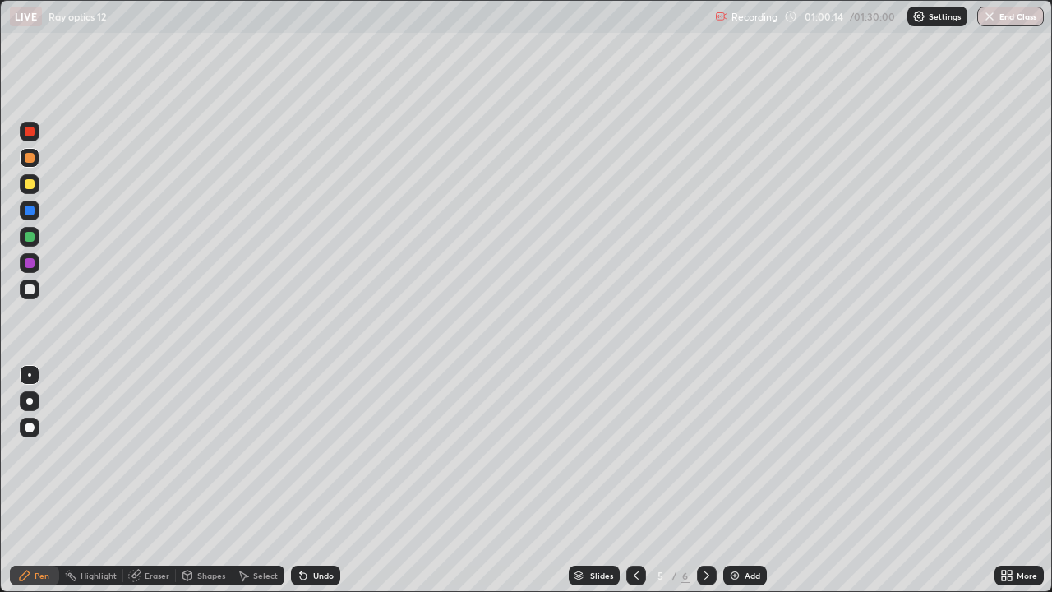
click at [27, 213] on div at bounding box center [30, 210] width 10 height 10
click at [33, 154] on div at bounding box center [30, 158] width 10 height 10
click at [205, 480] on div "Shapes" at bounding box center [211, 575] width 28 height 8
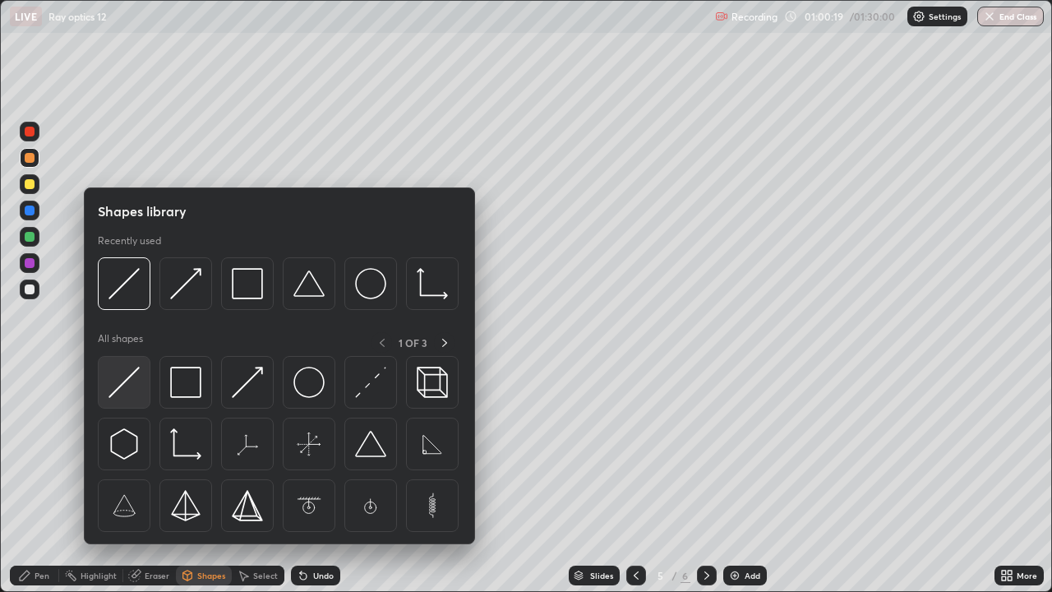
click at [122, 376] on img at bounding box center [123, 381] width 31 height 31
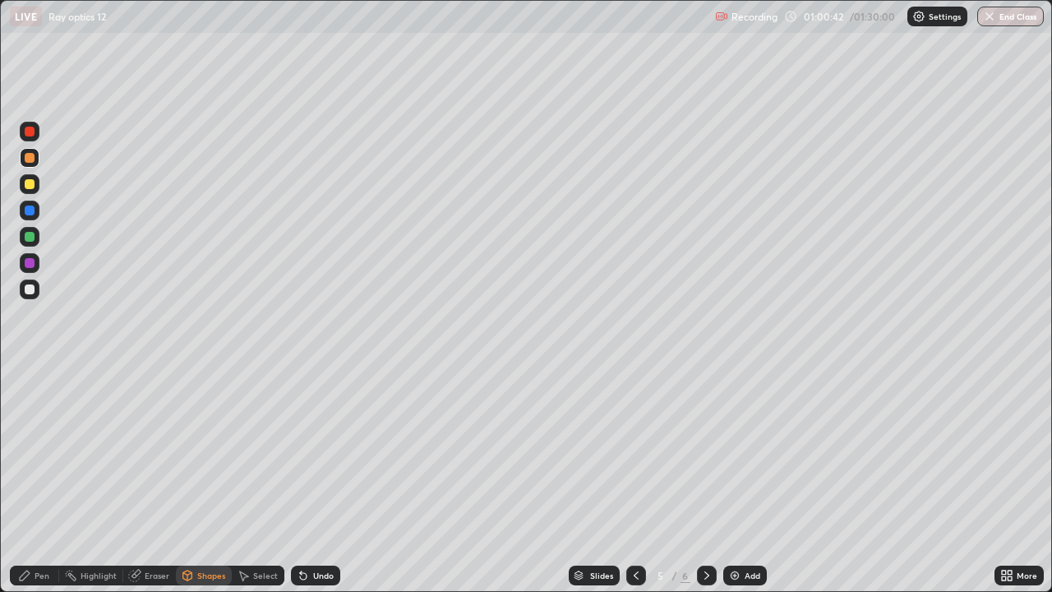
click at [705, 480] on icon at bounding box center [706, 575] width 13 height 13
click at [737, 480] on img at bounding box center [734, 575] width 13 height 13
click at [632, 480] on icon at bounding box center [635, 575] width 13 height 13
click at [634, 480] on icon at bounding box center [635, 575] width 13 height 13
click at [705, 480] on icon at bounding box center [706, 575] width 13 height 13
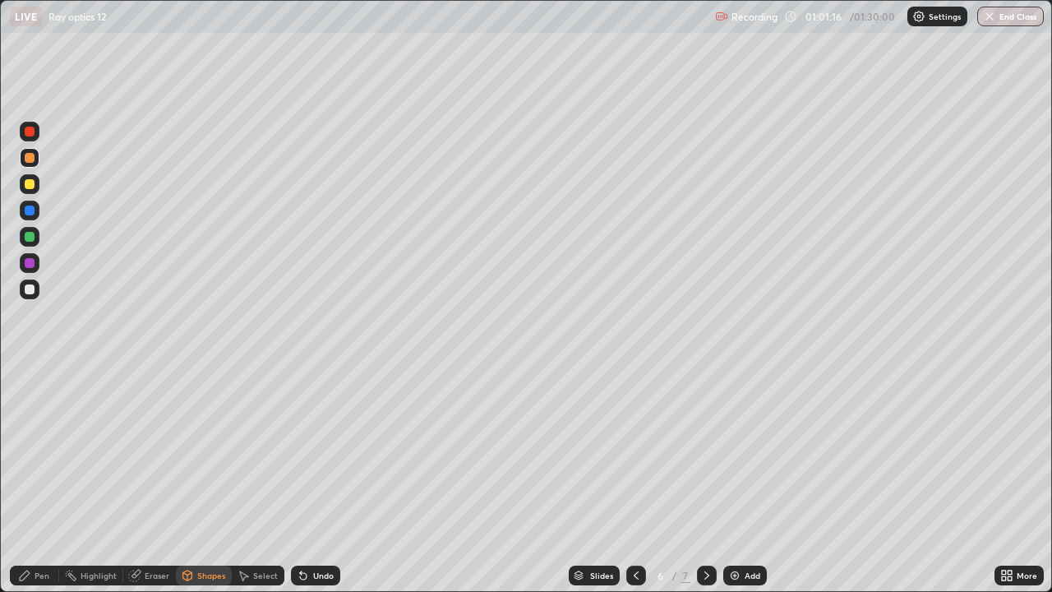
click at [706, 480] on icon at bounding box center [706, 575] width 13 height 13
click at [153, 480] on div "Eraser" at bounding box center [157, 575] width 25 height 8
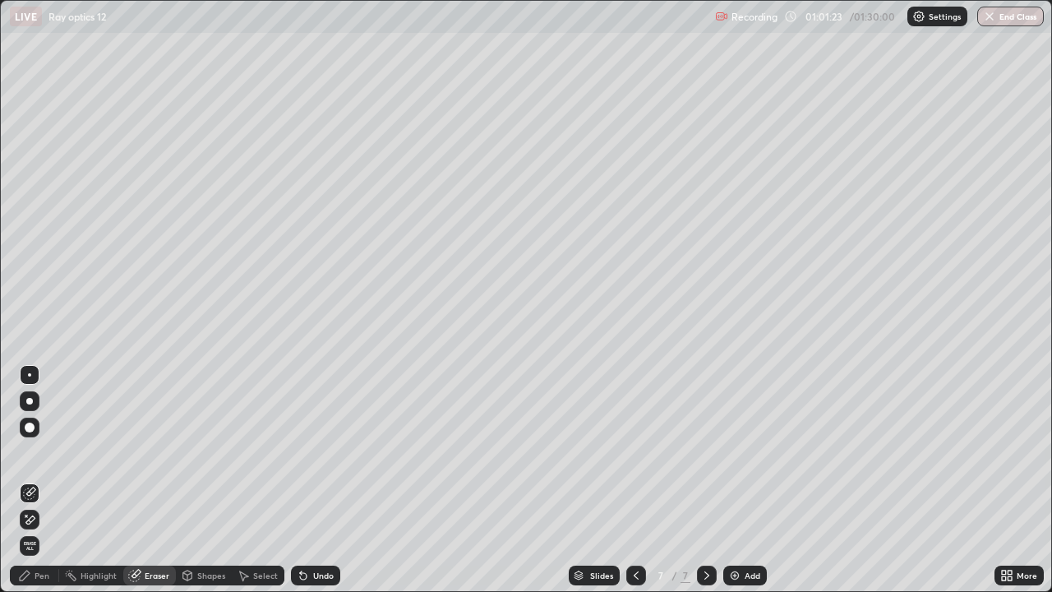
click at [45, 480] on div "Pen" at bounding box center [42, 575] width 15 height 8
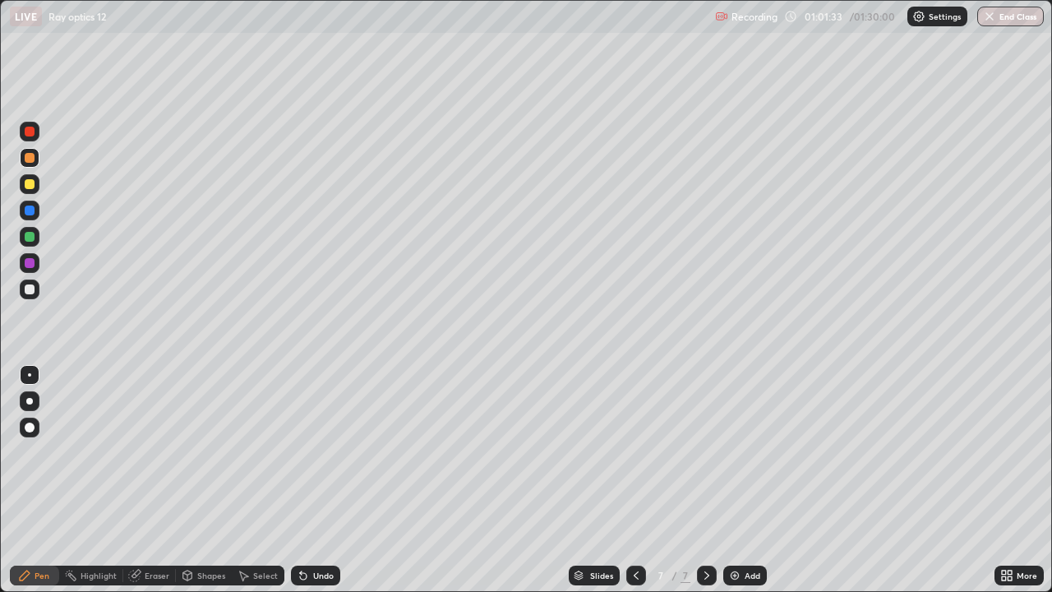
click at [634, 480] on icon at bounding box center [635, 575] width 13 height 13
click at [703, 480] on icon at bounding box center [706, 575] width 13 height 13
click at [633, 480] on icon at bounding box center [635, 575] width 13 height 13
click at [703, 480] on icon at bounding box center [706, 575] width 13 height 13
click at [634, 480] on icon at bounding box center [635, 575] width 13 height 13
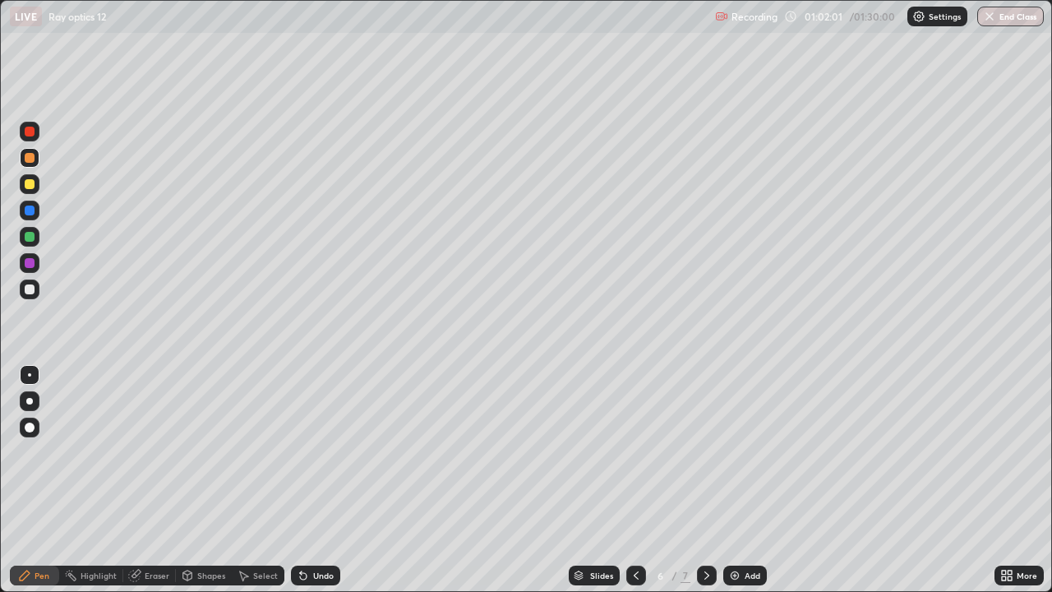
click at [705, 480] on icon at bounding box center [706, 575] width 13 height 13
click at [634, 480] on icon at bounding box center [635, 575] width 13 height 13
click at [704, 480] on icon at bounding box center [706, 575] width 13 height 13
click at [157, 480] on div "Eraser" at bounding box center [157, 575] width 25 height 8
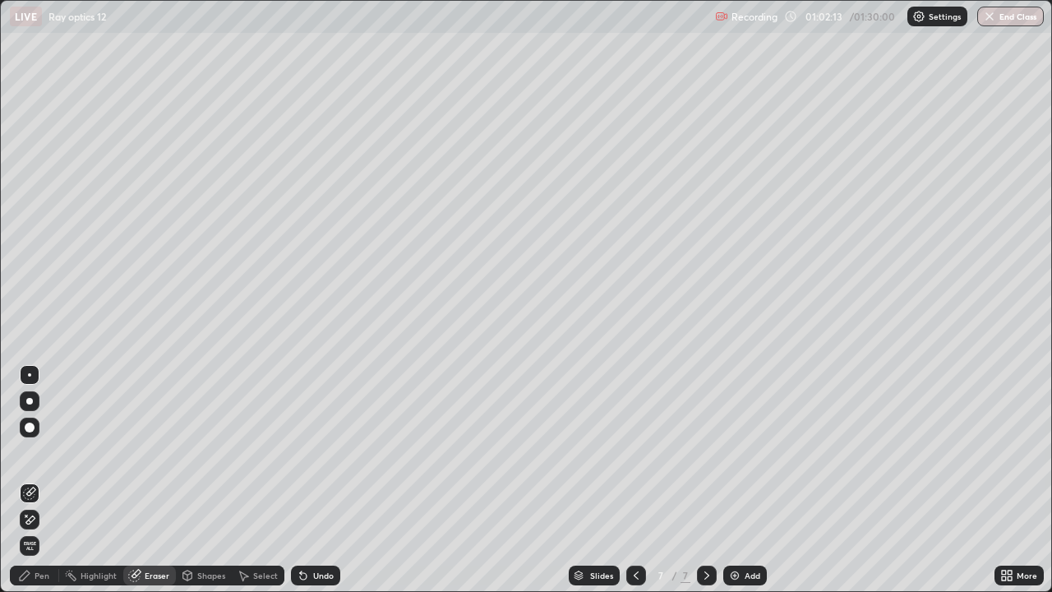
click at [47, 480] on div "Pen" at bounding box center [42, 575] width 15 height 8
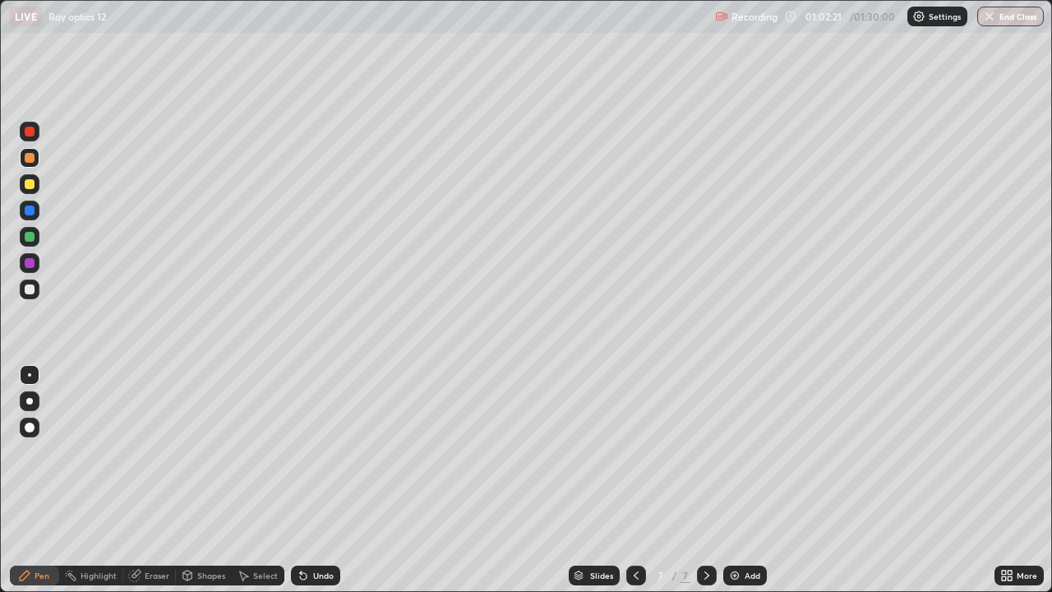
click at [632, 480] on icon at bounding box center [635, 575] width 13 height 13
click at [706, 480] on icon at bounding box center [706, 575] width 13 height 13
click at [30, 290] on div at bounding box center [30, 289] width 10 height 10
click at [211, 480] on div "Shapes" at bounding box center [211, 575] width 28 height 8
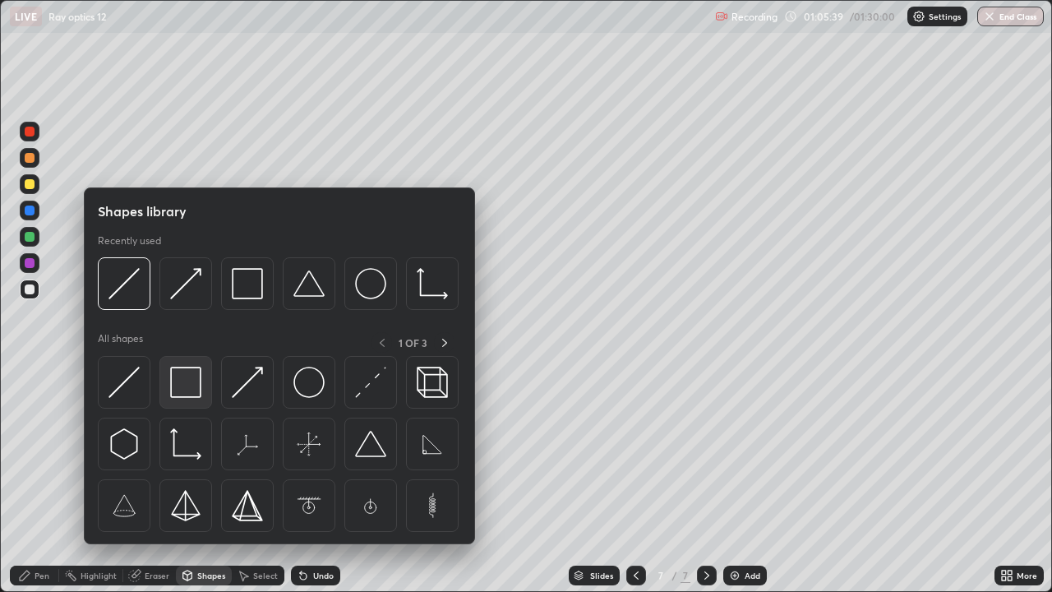
click at [185, 386] on img at bounding box center [185, 381] width 31 height 31
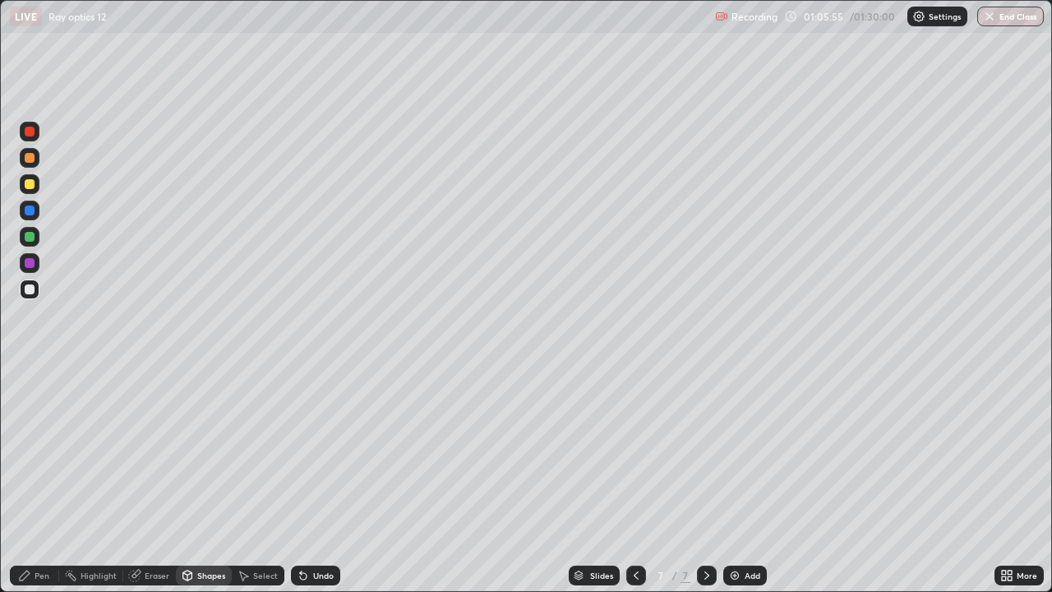
click at [158, 480] on div "Eraser" at bounding box center [157, 575] width 25 height 8
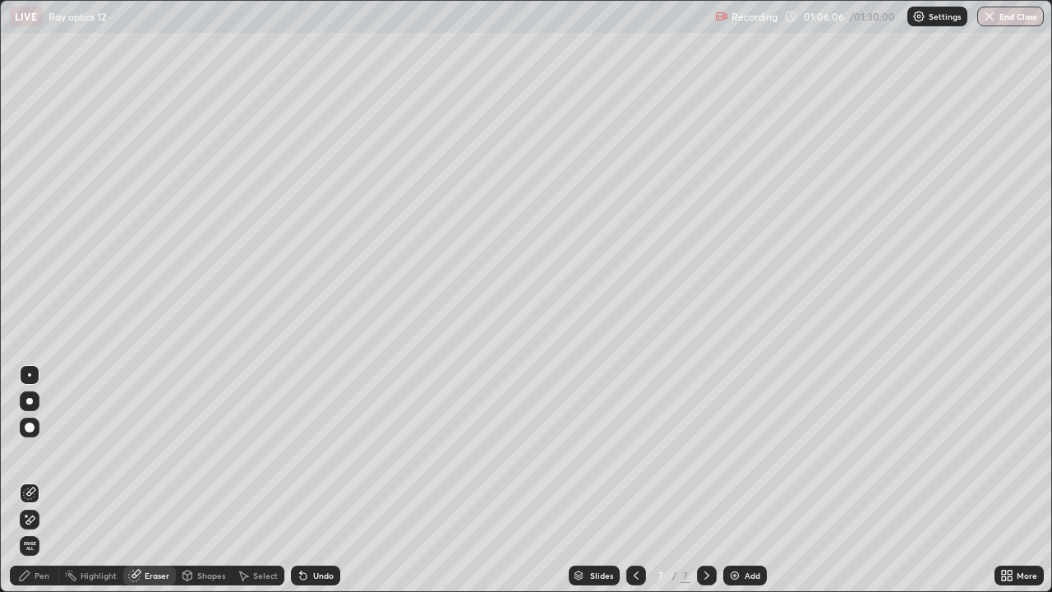
click at [49, 480] on div "Pen" at bounding box center [34, 575] width 49 height 20
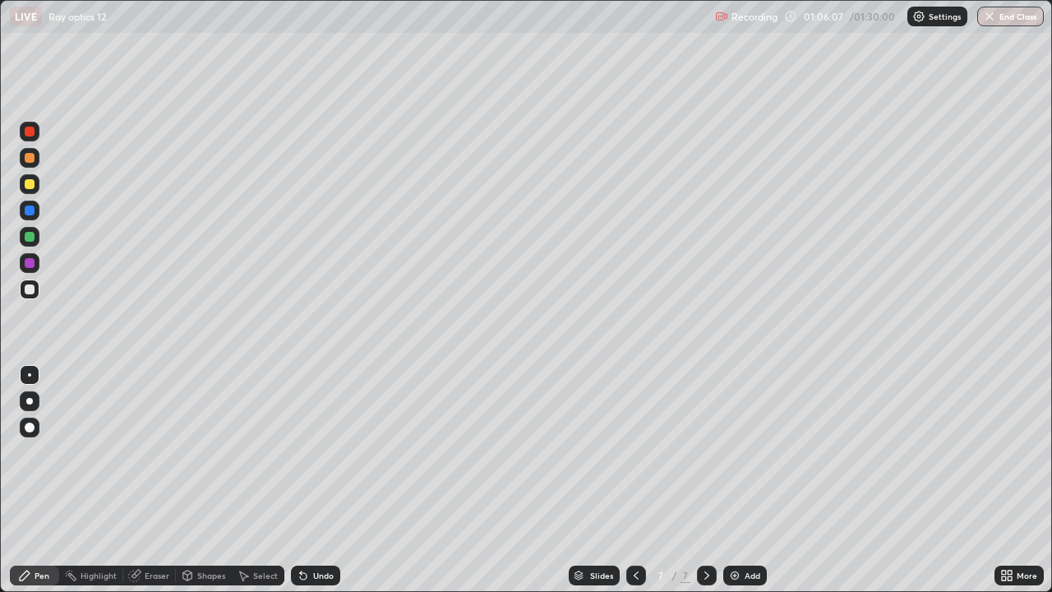
click at [30, 289] on div at bounding box center [30, 289] width 10 height 10
click at [30, 233] on div at bounding box center [30, 237] width 10 height 10
click at [212, 480] on div "Shapes" at bounding box center [211, 575] width 28 height 8
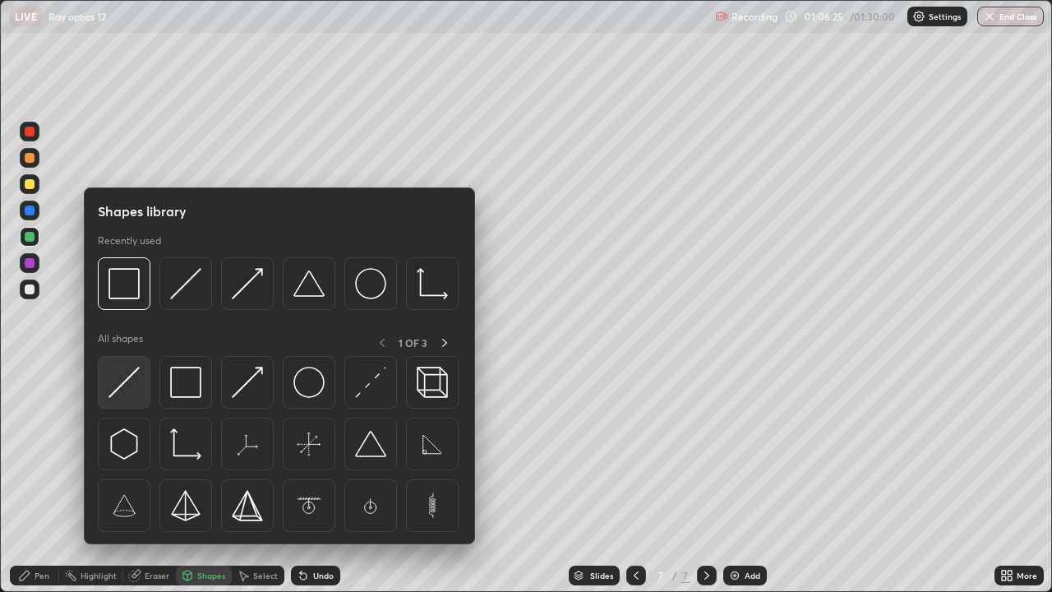
click at [129, 376] on img at bounding box center [123, 381] width 31 height 31
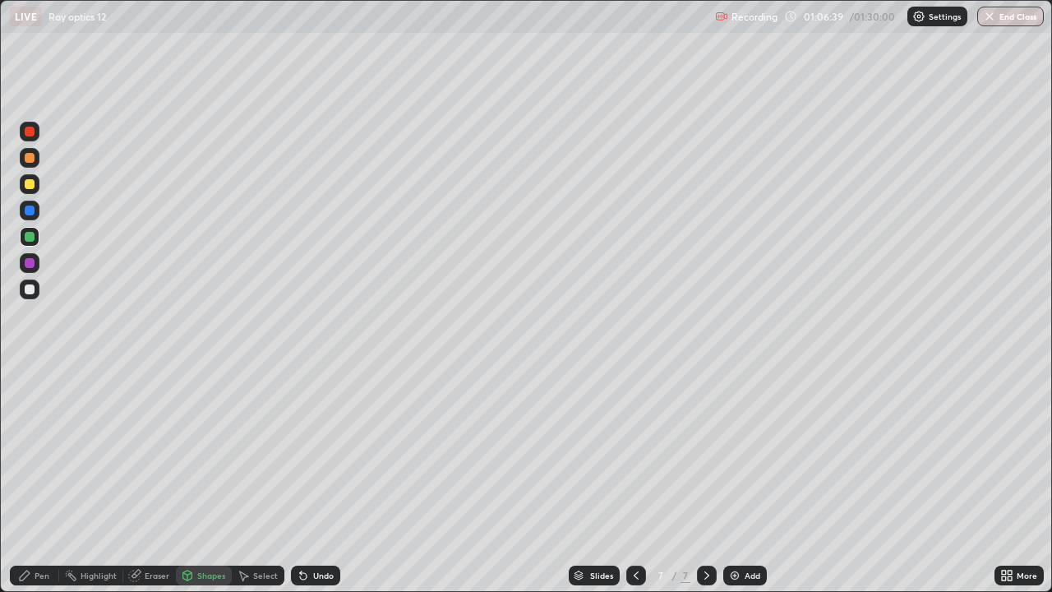
click at [45, 480] on div "Pen" at bounding box center [42, 575] width 15 height 8
click at [212, 480] on div "Shapes" at bounding box center [211, 575] width 28 height 8
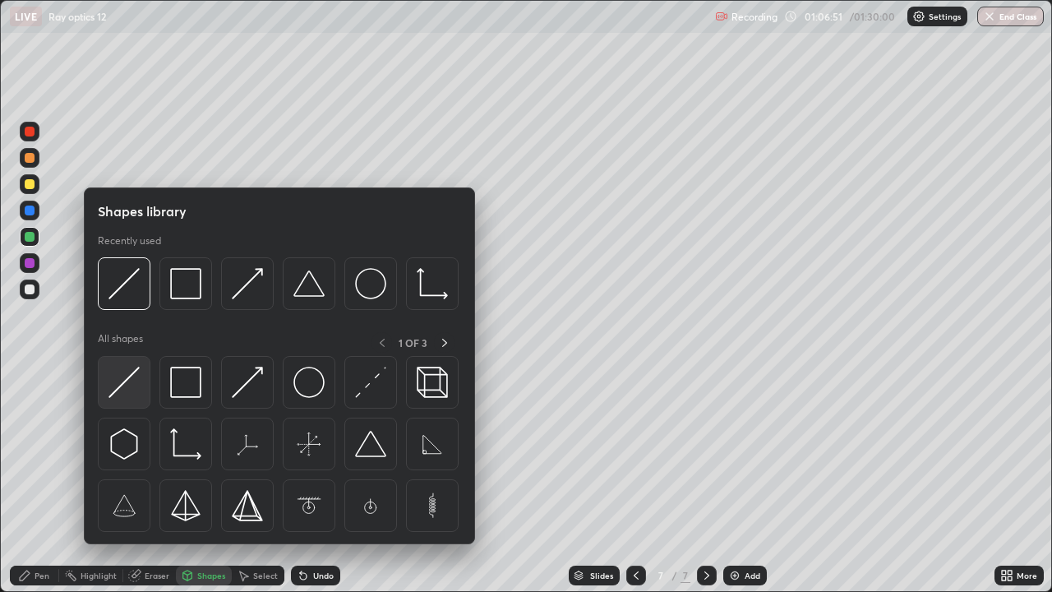
click at [127, 381] on img at bounding box center [123, 381] width 31 height 31
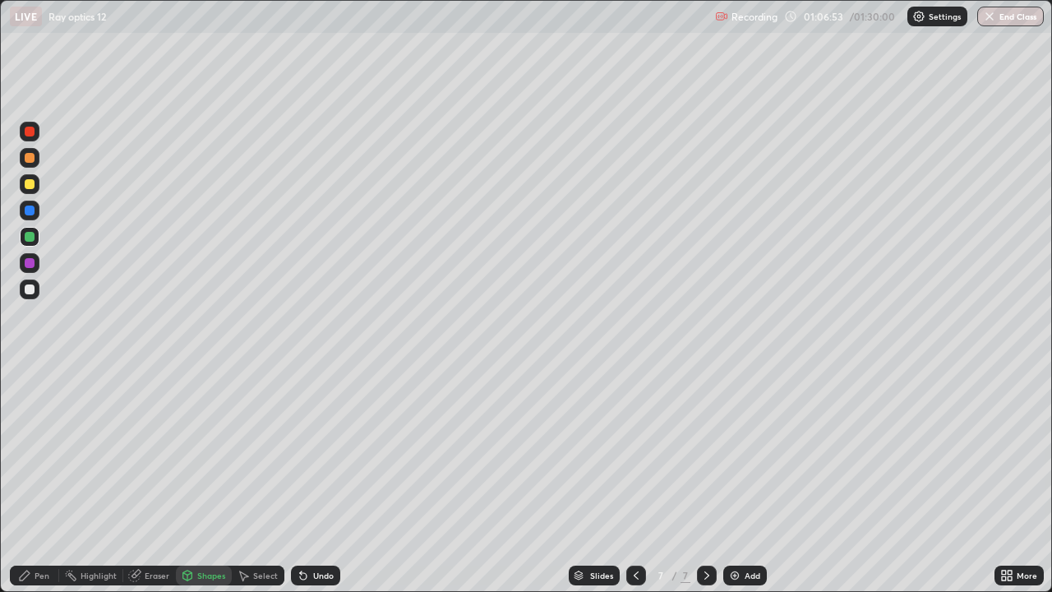
click at [31, 184] on div at bounding box center [30, 184] width 10 height 10
click at [46, 480] on div "Pen" at bounding box center [42, 575] width 15 height 8
click at [26, 231] on div at bounding box center [30, 237] width 20 height 20
click at [209, 480] on div "Shapes" at bounding box center [204, 575] width 56 height 20
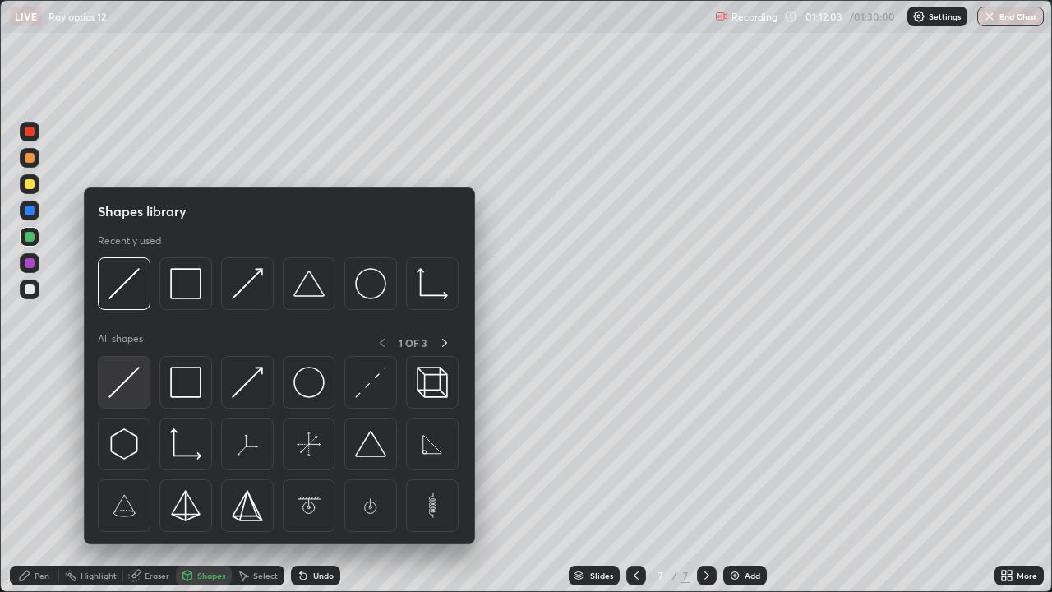
click at [129, 385] on img at bounding box center [123, 381] width 31 height 31
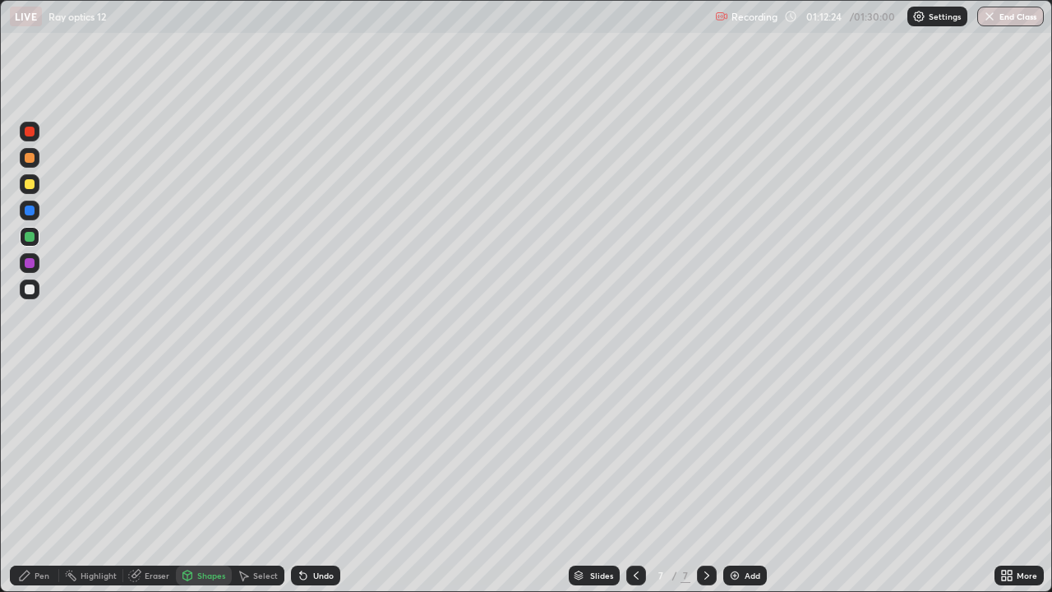
click at [45, 480] on div "Pen" at bounding box center [42, 575] width 15 height 8
click at [705, 480] on icon at bounding box center [706, 575] width 13 height 13
click at [735, 480] on img at bounding box center [734, 575] width 13 height 13
click at [30, 159] on div at bounding box center [30, 158] width 10 height 10
click at [30, 186] on div at bounding box center [30, 184] width 10 height 10
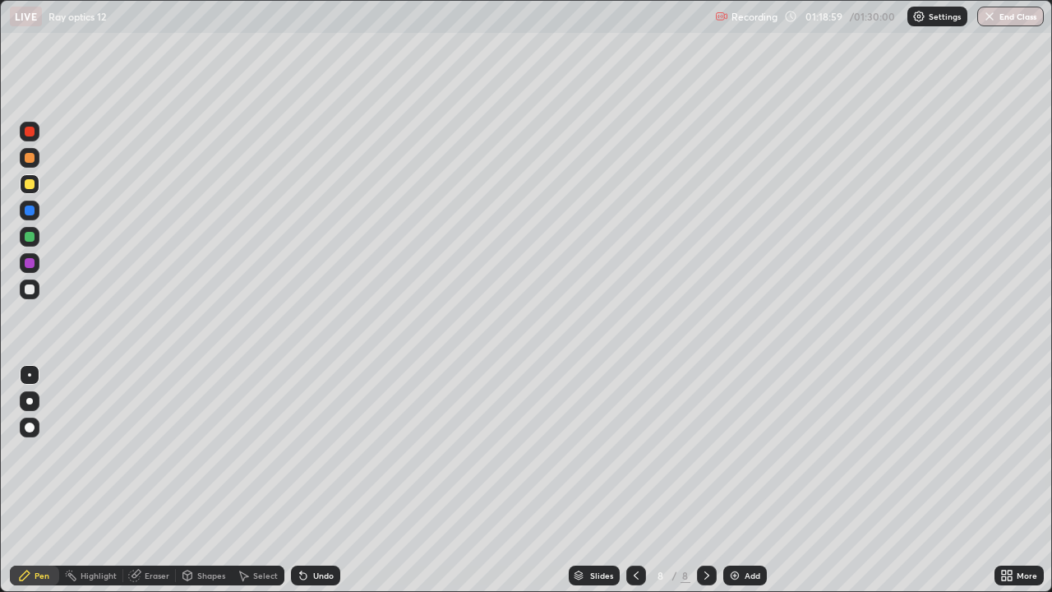
click at [206, 480] on div "Shapes" at bounding box center [211, 575] width 28 height 8
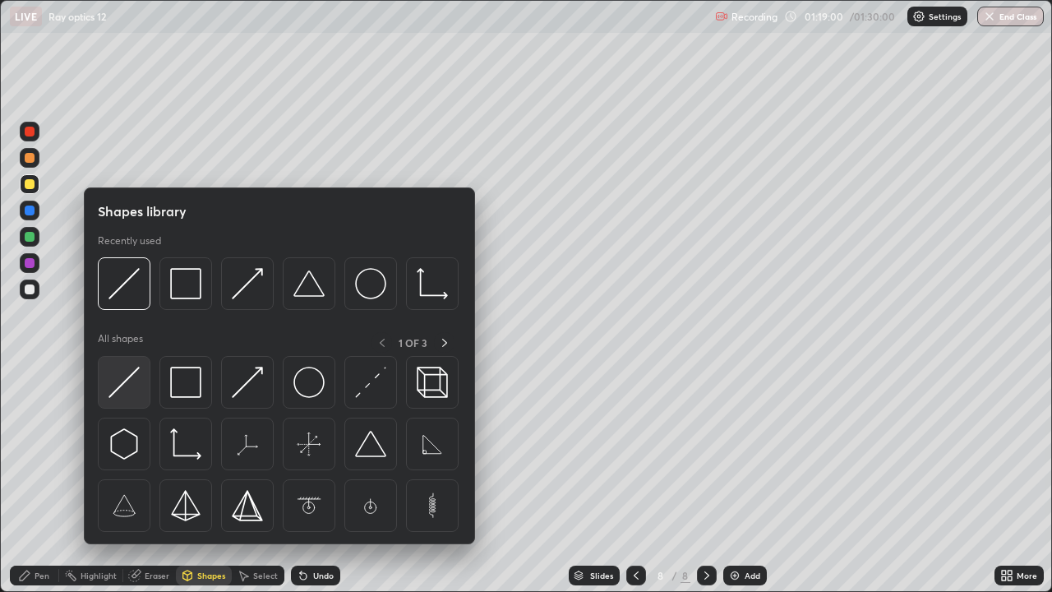
click at [130, 371] on img at bounding box center [123, 381] width 31 height 31
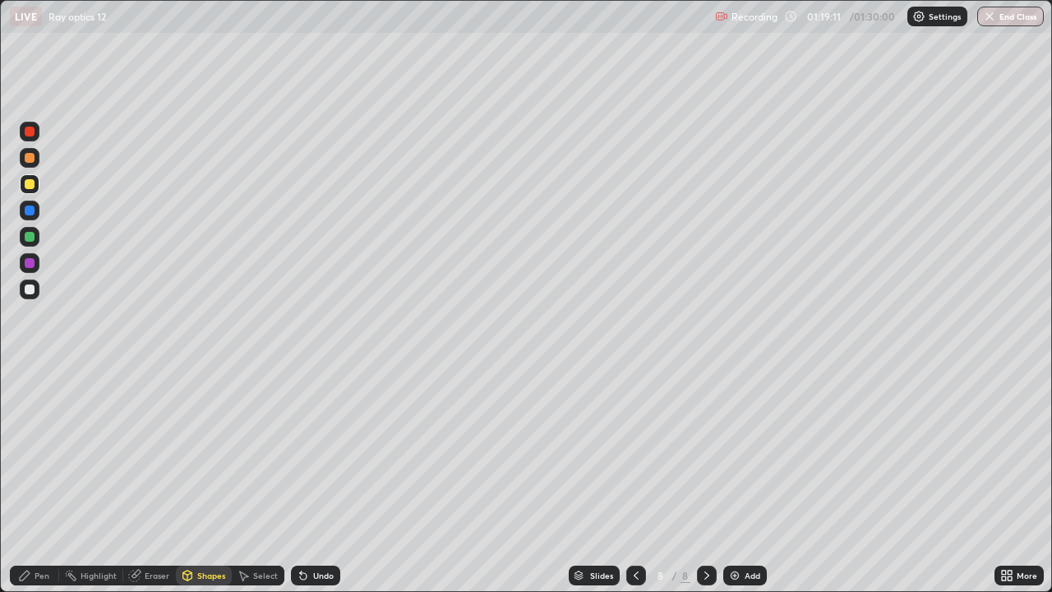
click at [159, 480] on div "Eraser" at bounding box center [157, 575] width 25 height 8
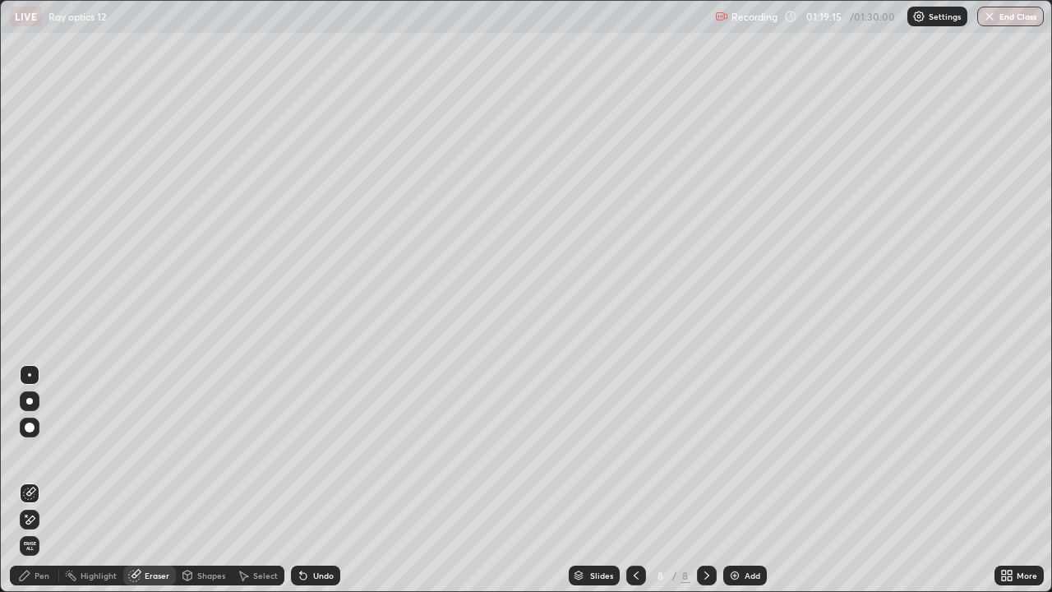
click at [46, 480] on div "Pen" at bounding box center [42, 575] width 15 height 8
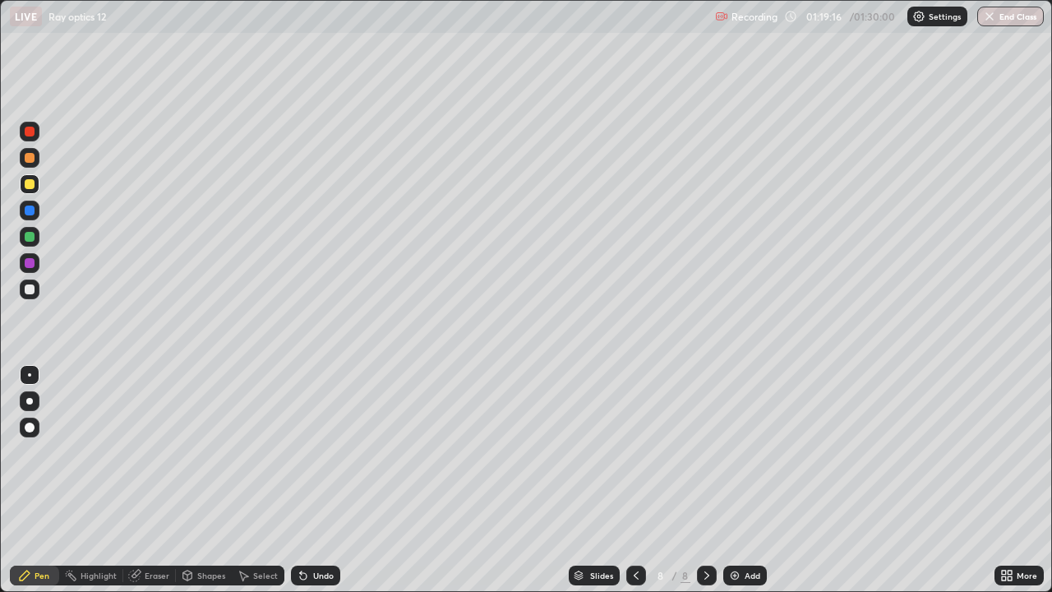
click at [30, 159] on div at bounding box center [30, 158] width 10 height 10
click at [30, 132] on div at bounding box center [30, 132] width 10 height 10
click at [30, 208] on div at bounding box center [30, 210] width 10 height 10
click at [210, 480] on div "Shapes" at bounding box center [211, 575] width 28 height 8
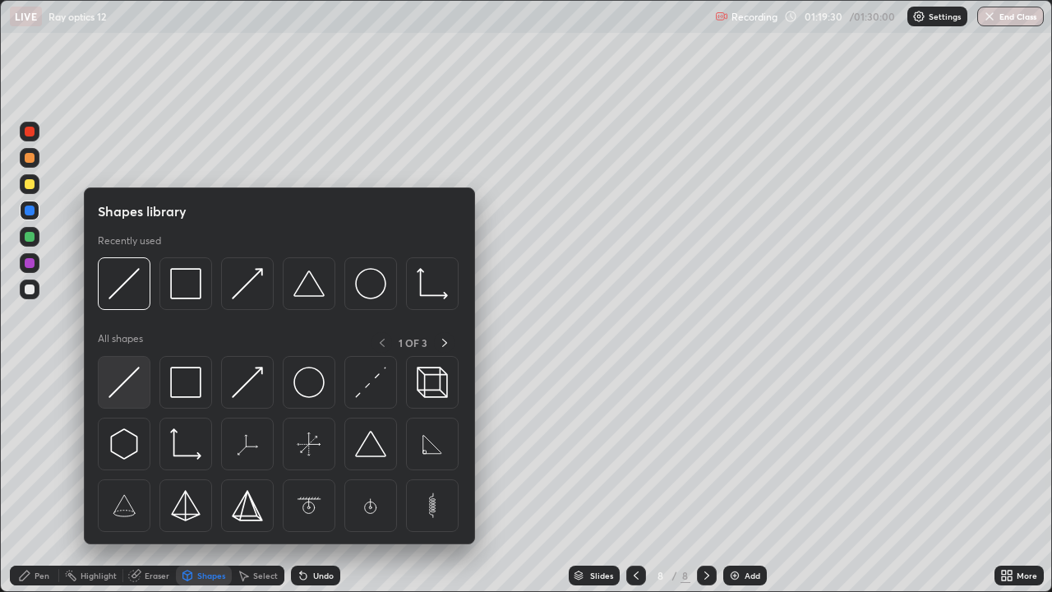
click at [126, 376] on img at bounding box center [123, 381] width 31 height 31
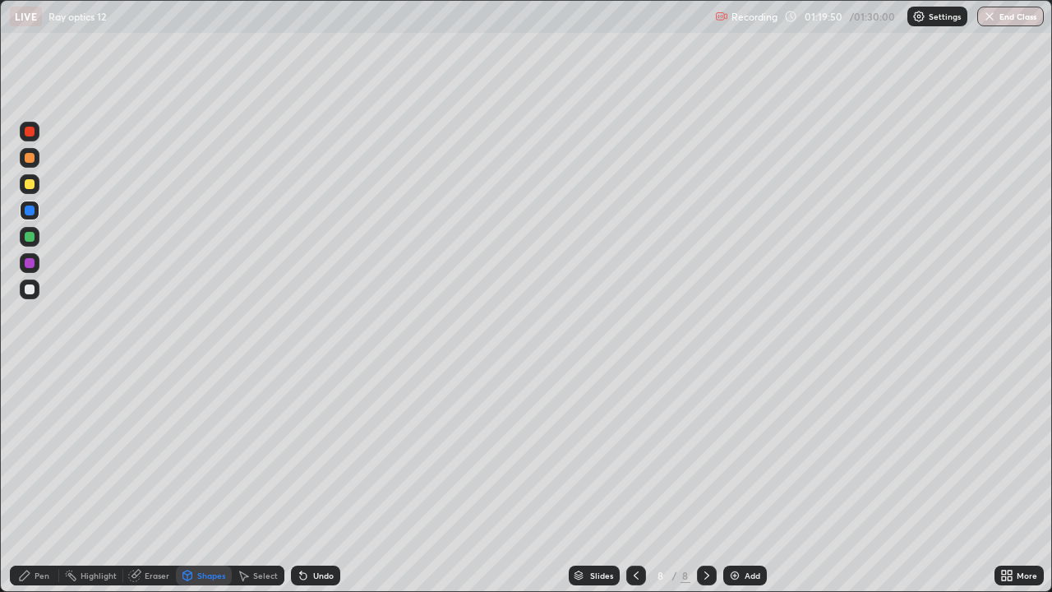
click at [28, 236] on div at bounding box center [30, 237] width 10 height 10
click at [48, 480] on div "Pen" at bounding box center [42, 575] width 15 height 8
click at [27, 213] on div at bounding box center [30, 210] width 10 height 10
click at [210, 480] on div "Shapes" at bounding box center [211, 575] width 28 height 8
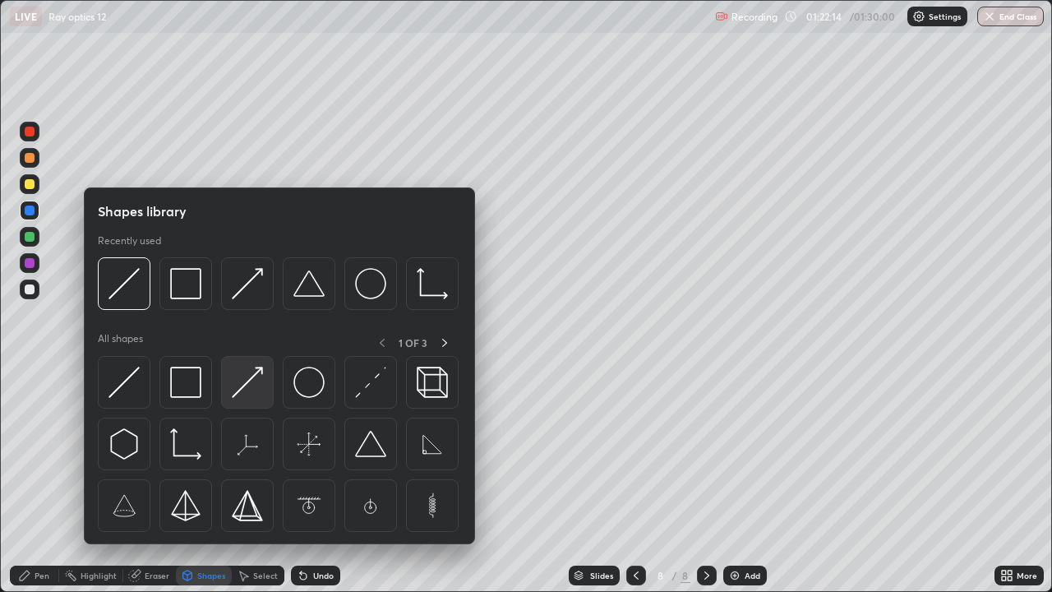
click at [233, 394] on img at bounding box center [247, 381] width 31 height 31
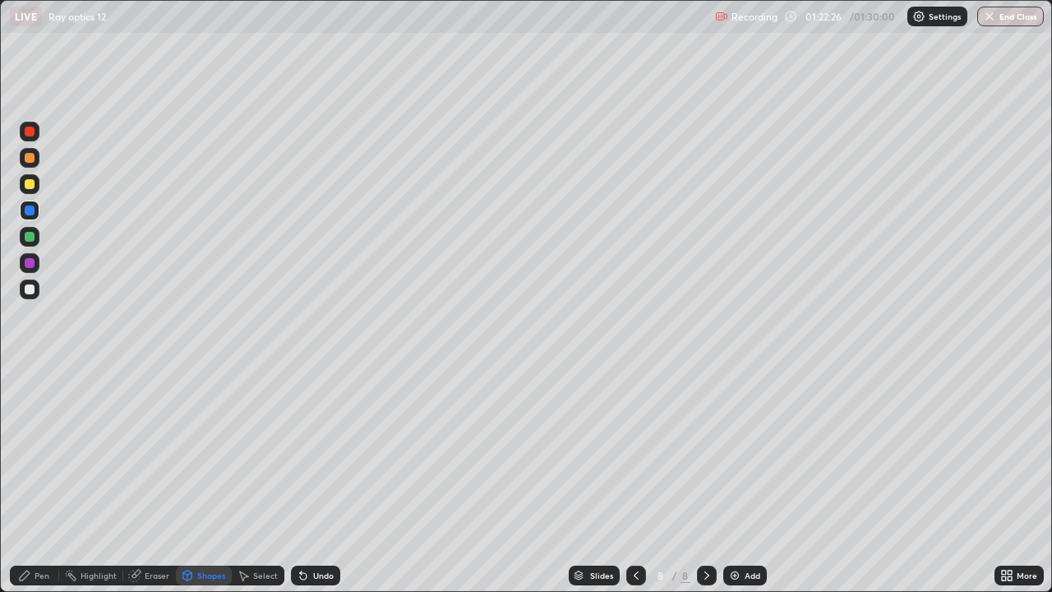
click at [33, 235] on div at bounding box center [30, 237] width 10 height 10
click at [43, 480] on div "Pen" at bounding box center [42, 575] width 15 height 8
click at [26, 262] on div at bounding box center [30, 263] width 10 height 10
click at [206, 480] on div "Shapes" at bounding box center [211, 575] width 28 height 8
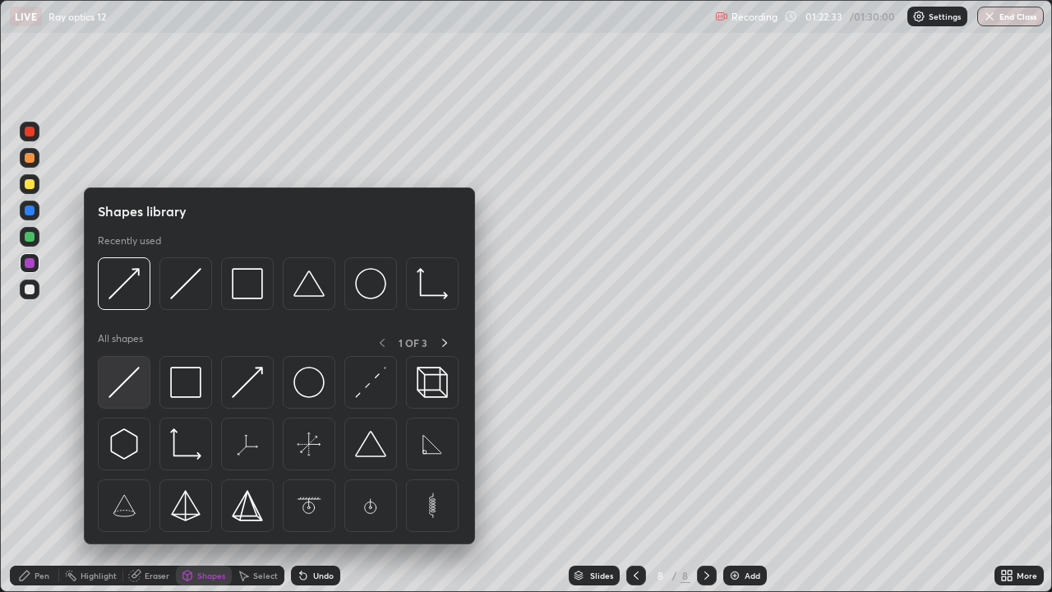
click at [126, 379] on img at bounding box center [123, 381] width 31 height 31
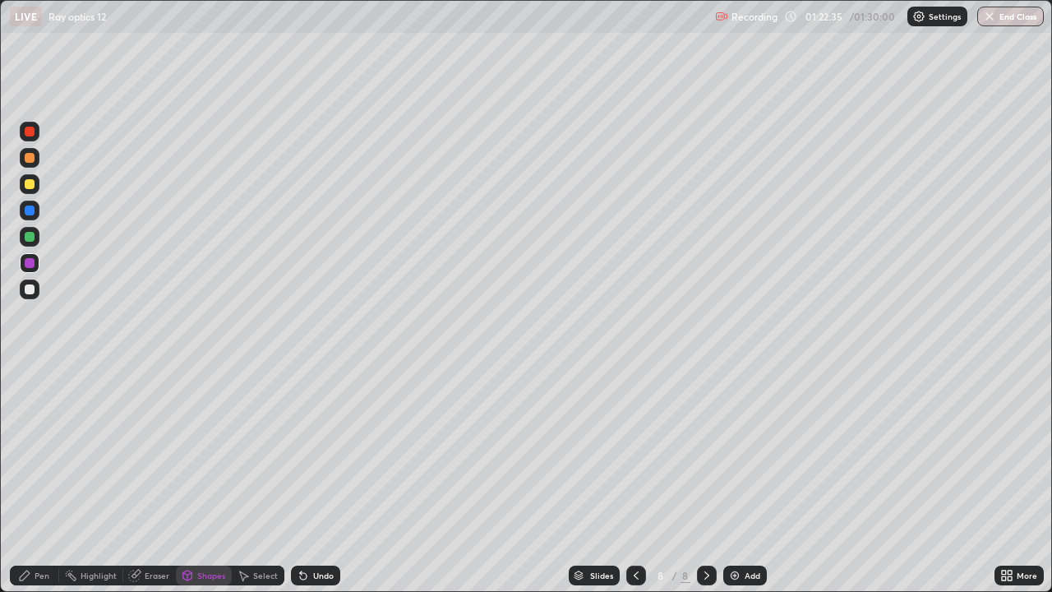
click at [211, 480] on div "Shapes" at bounding box center [204, 575] width 56 height 20
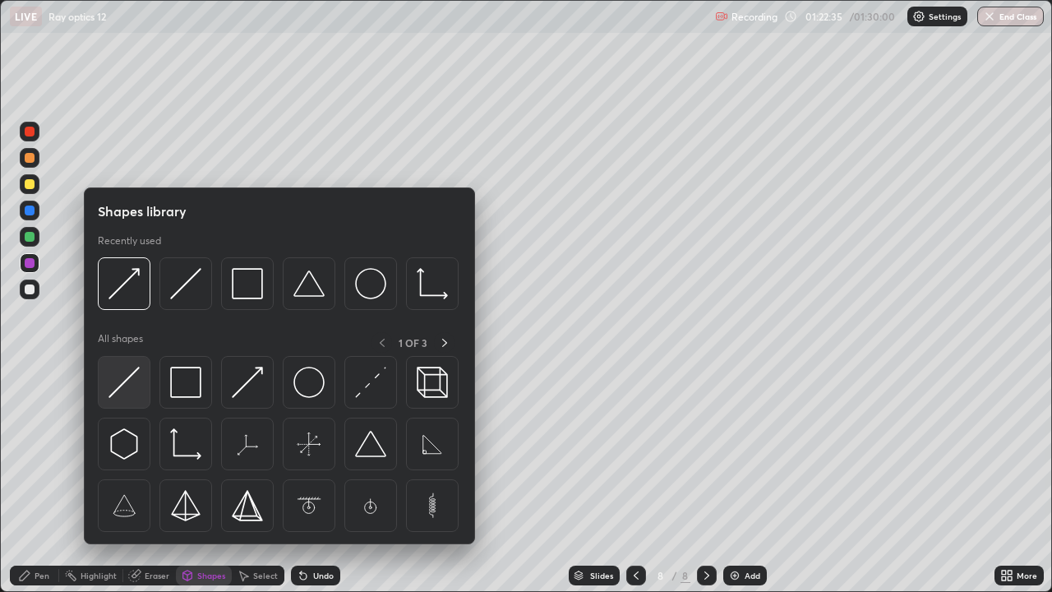
click at [122, 381] on img at bounding box center [123, 381] width 31 height 31
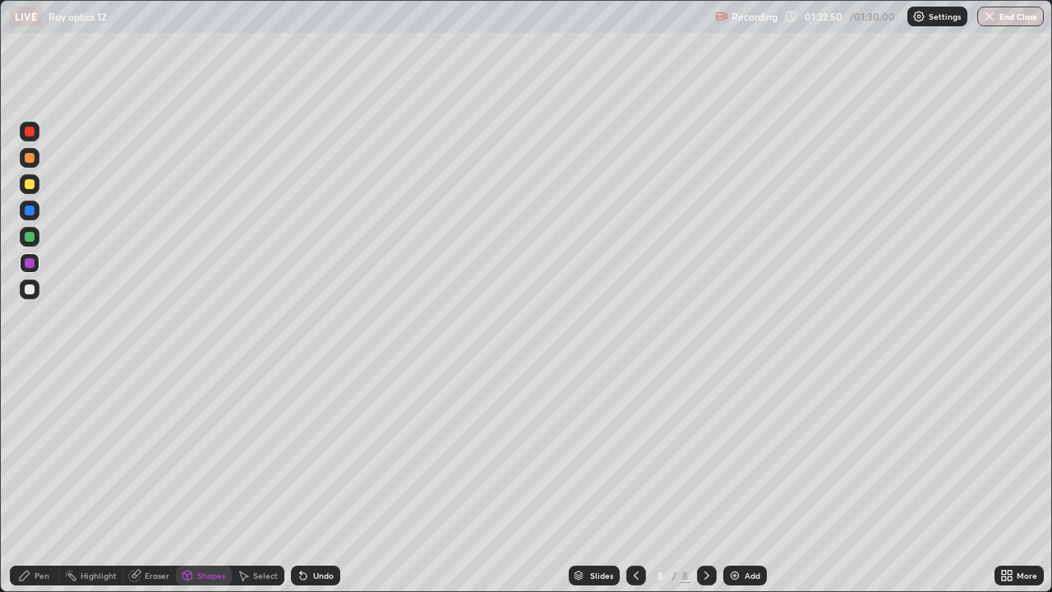
click at [42, 480] on div "Pen" at bounding box center [42, 575] width 15 height 8
click at [989, 17] on img "button" at bounding box center [989, 16] width 13 height 13
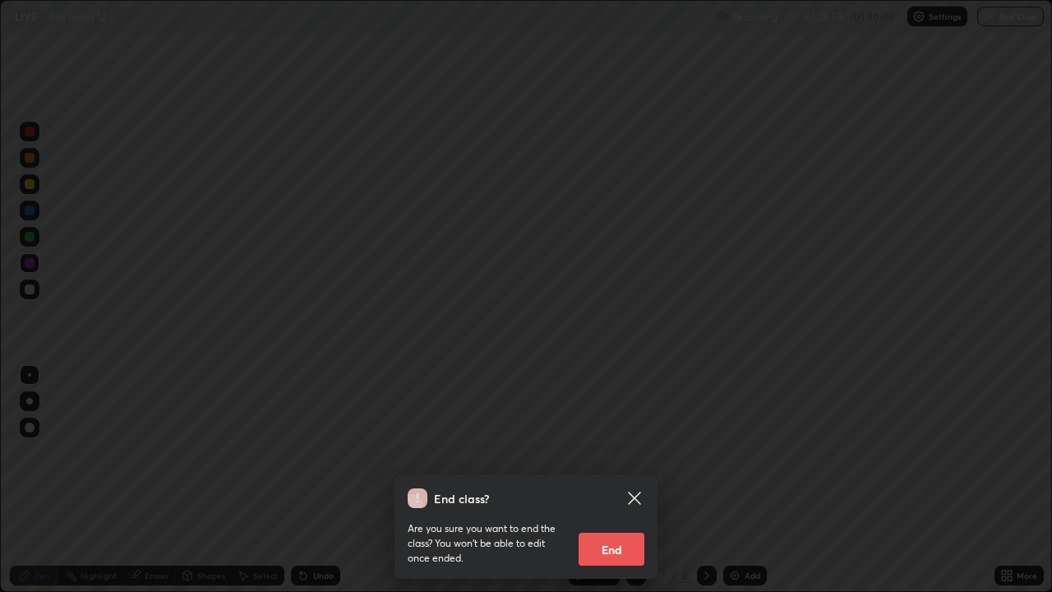
click at [619, 480] on button "End" at bounding box center [612, 548] width 66 height 33
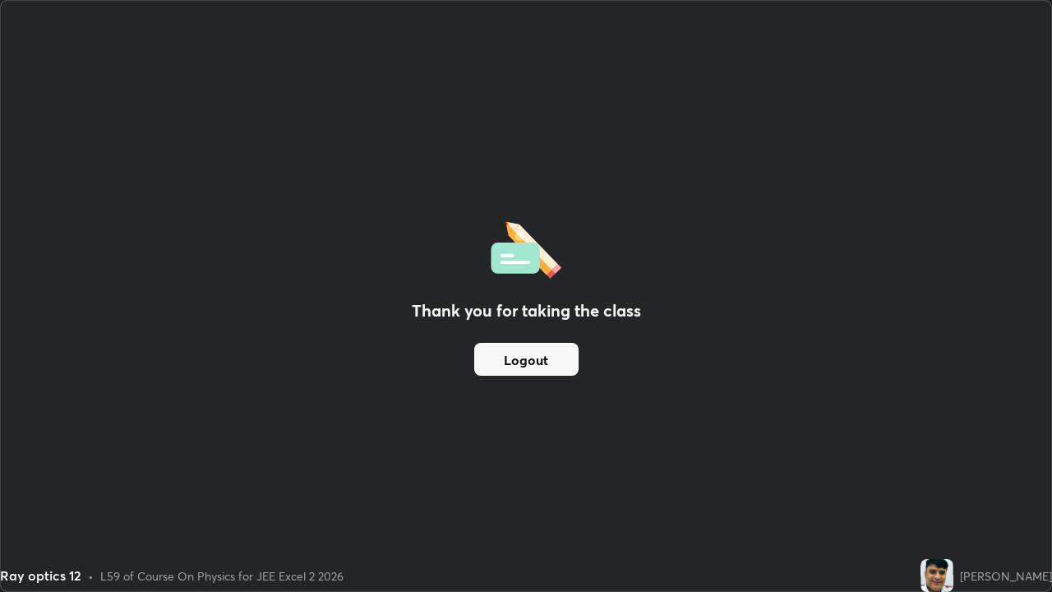
click at [529, 362] on button "Logout" at bounding box center [526, 359] width 104 height 33
click at [532, 364] on button "Logout" at bounding box center [526, 359] width 104 height 33
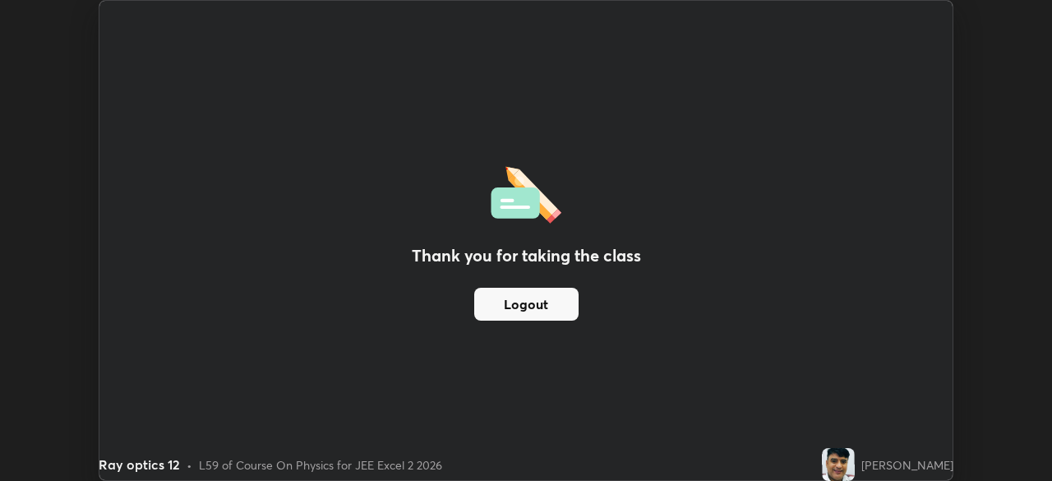
scroll to position [81693, 81122]
